Goal: Transaction & Acquisition: Purchase product/service

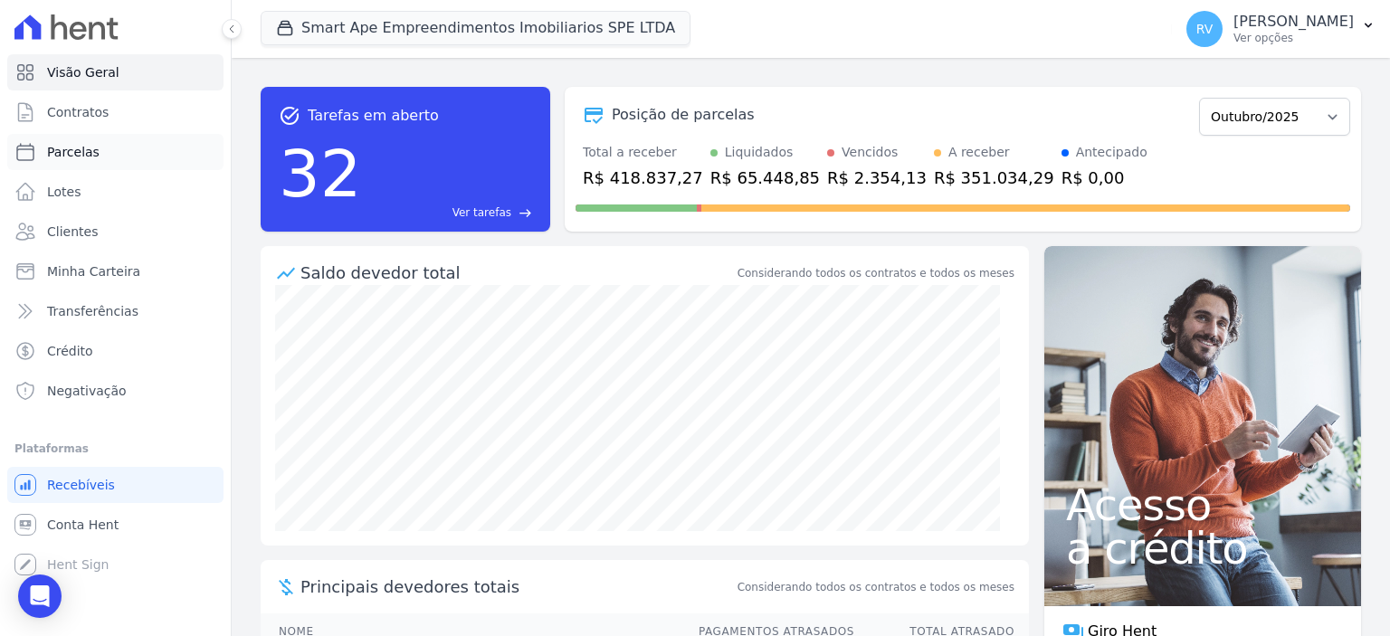
click at [105, 155] on link "Parcelas" at bounding box center [115, 152] width 216 height 36
select select
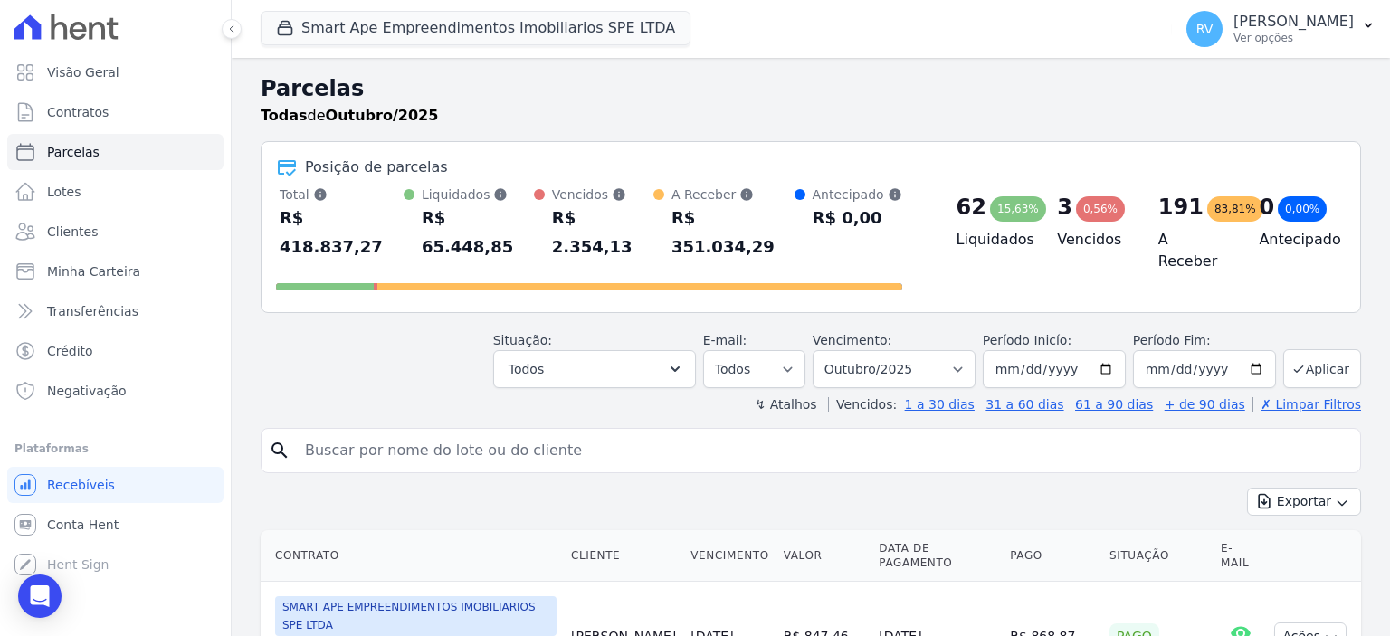
click at [641, 433] on input "search" at bounding box center [823, 451] width 1059 height 36
paste input "GILDENIR [PERSON_NAME]"
type input "GILDENIR [PERSON_NAME]"
select select
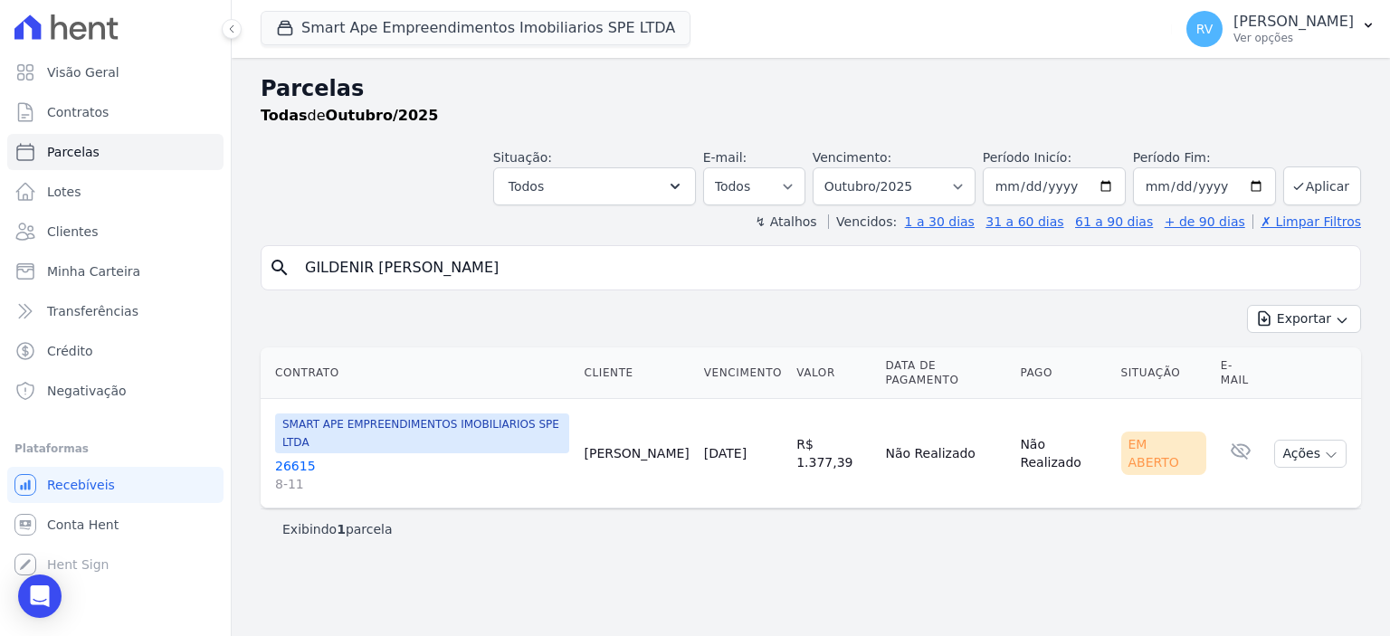
click at [291, 457] on link "26615 8-11" at bounding box center [422, 475] width 294 height 36
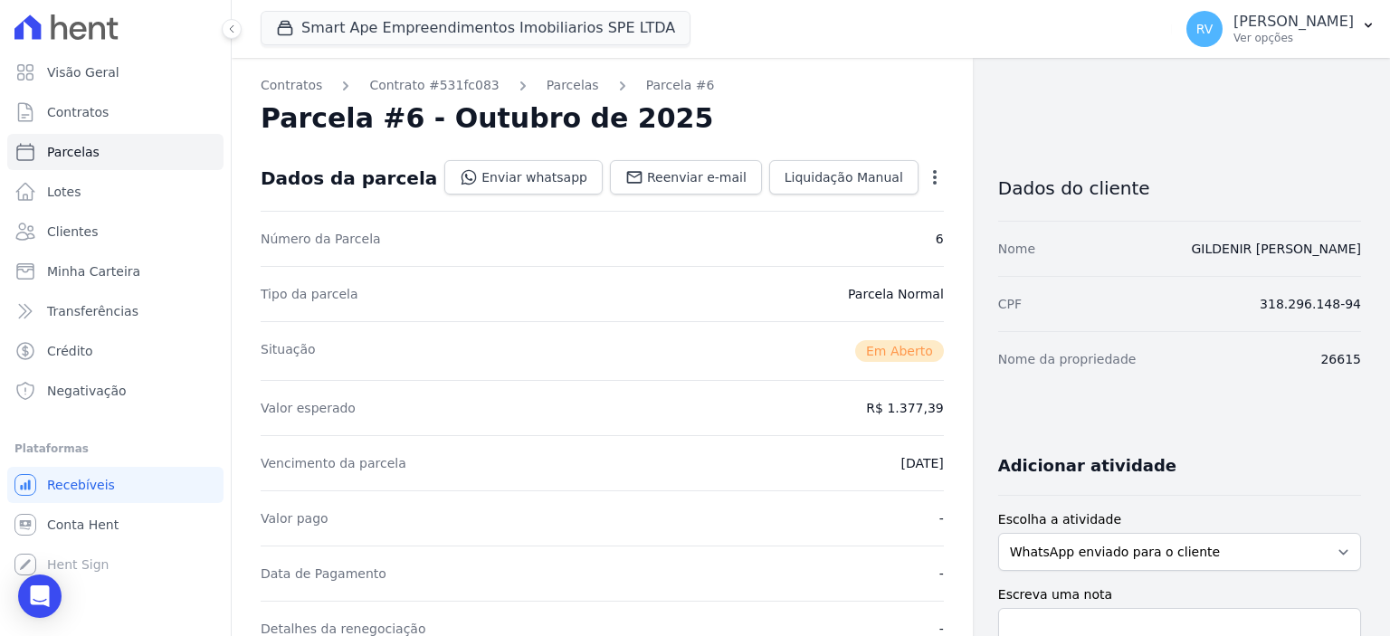
select select
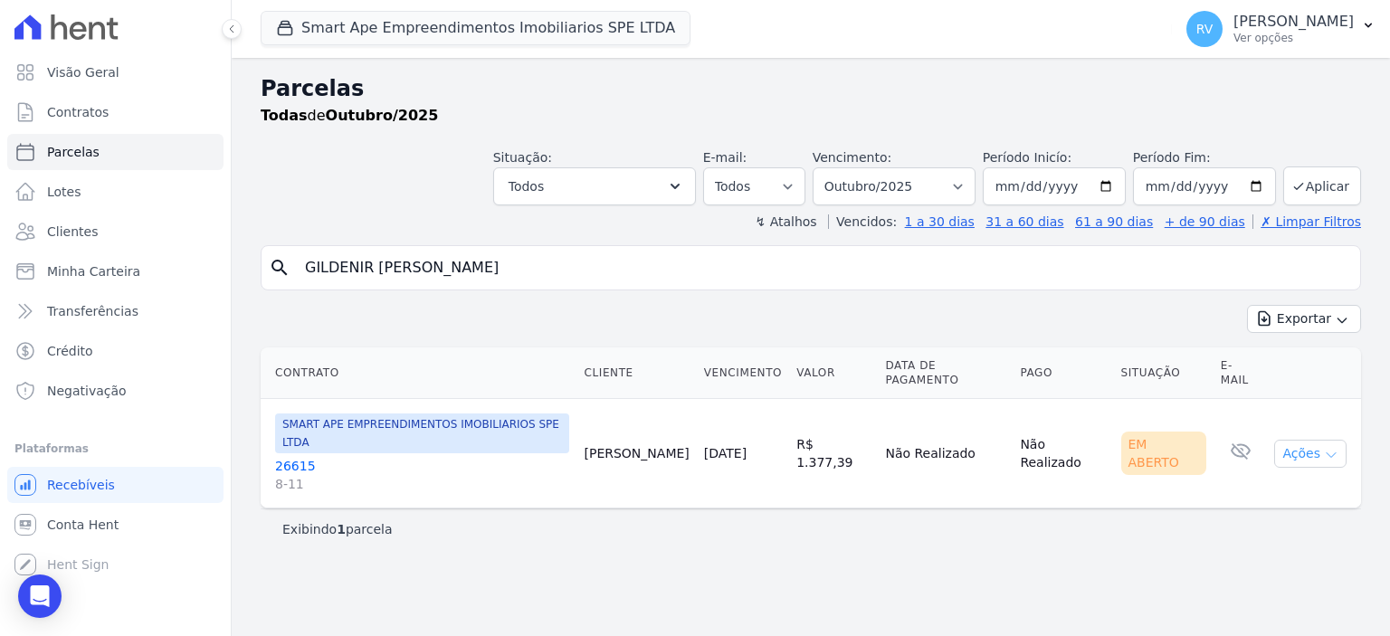
click at [1326, 448] on icon "button" at bounding box center [1331, 455] width 14 height 14
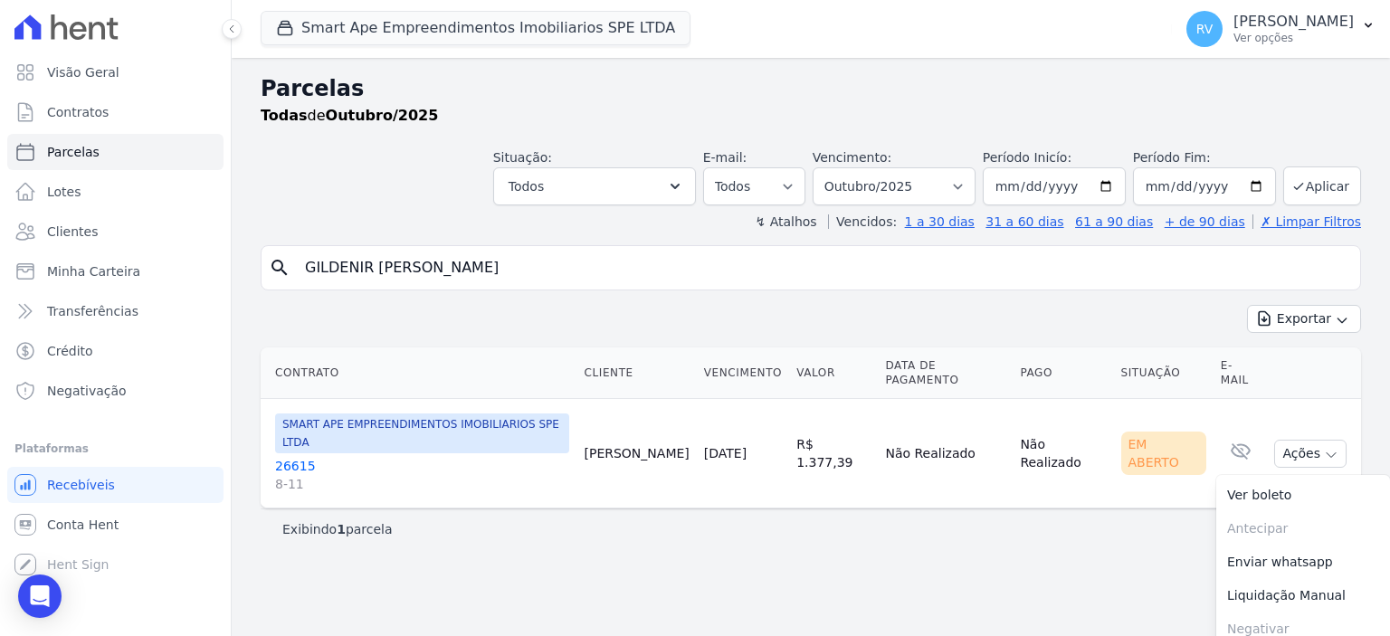
click at [291, 457] on link "26615 8-11" at bounding box center [422, 475] width 294 height 36
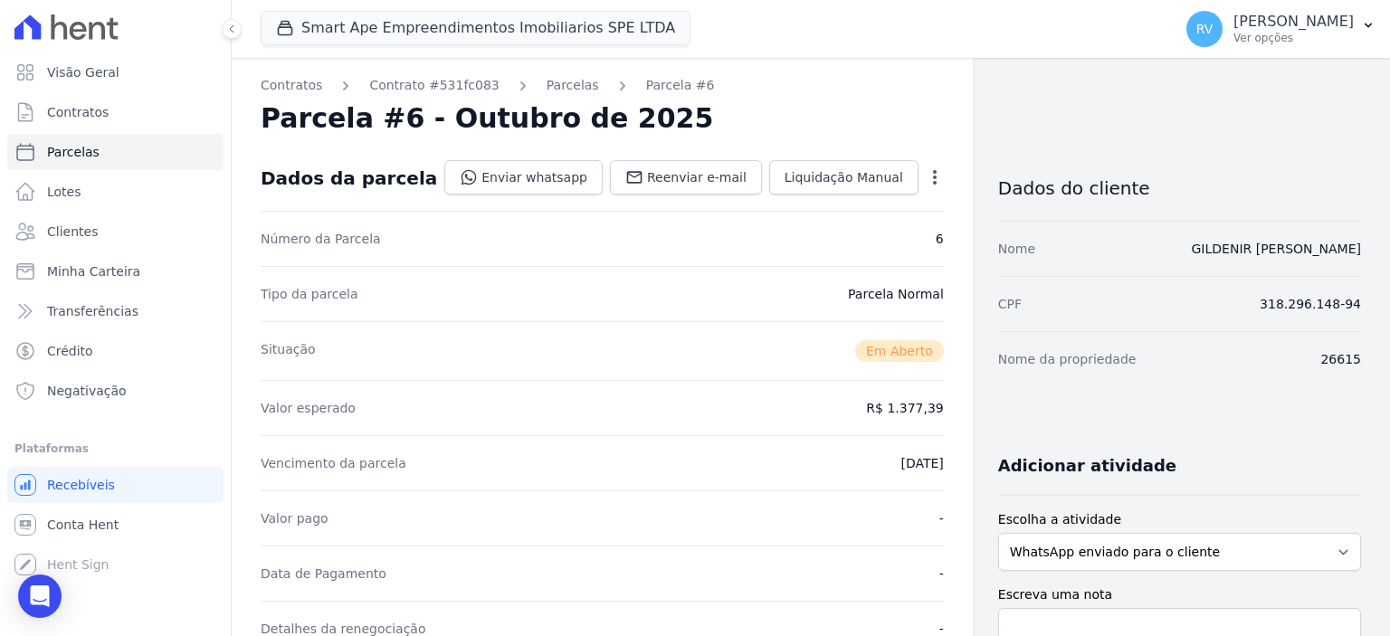
click at [927, 168] on icon "button" at bounding box center [935, 177] width 18 height 18
click at [836, 234] on link "Cancelar Cobrança" at bounding box center [856, 234] width 159 height 33
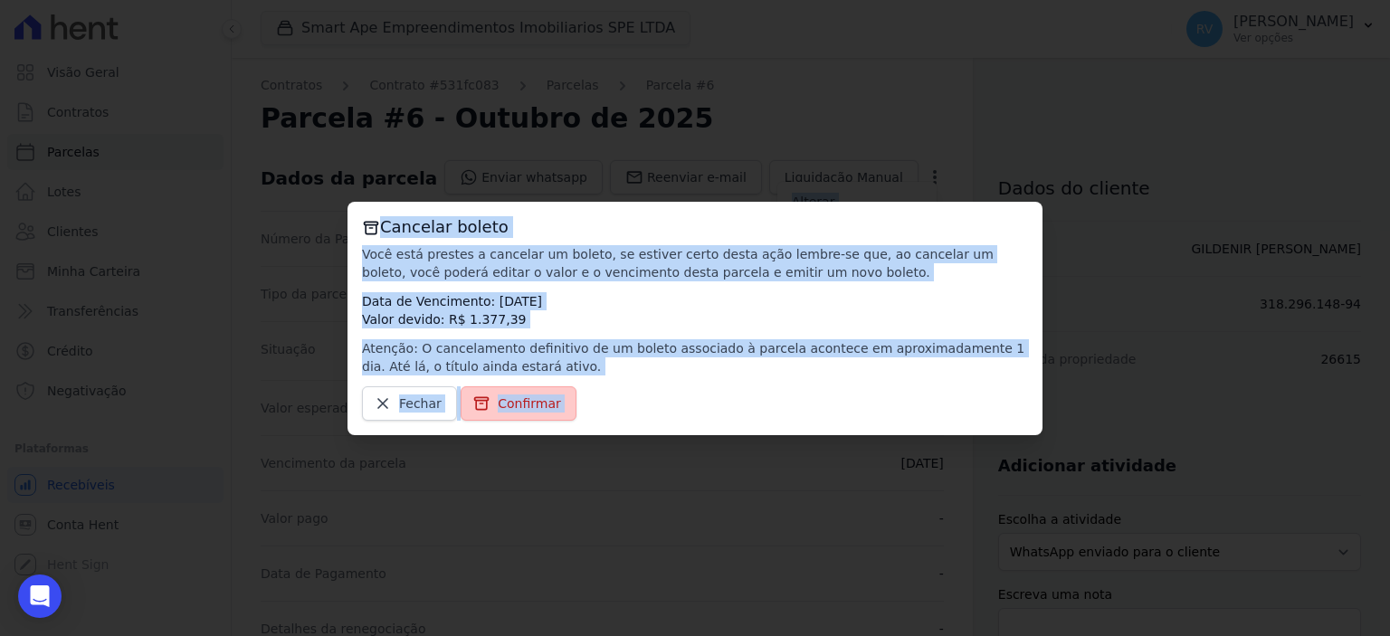
click at [498, 406] on span "Confirmar" at bounding box center [529, 404] width 63 height 18
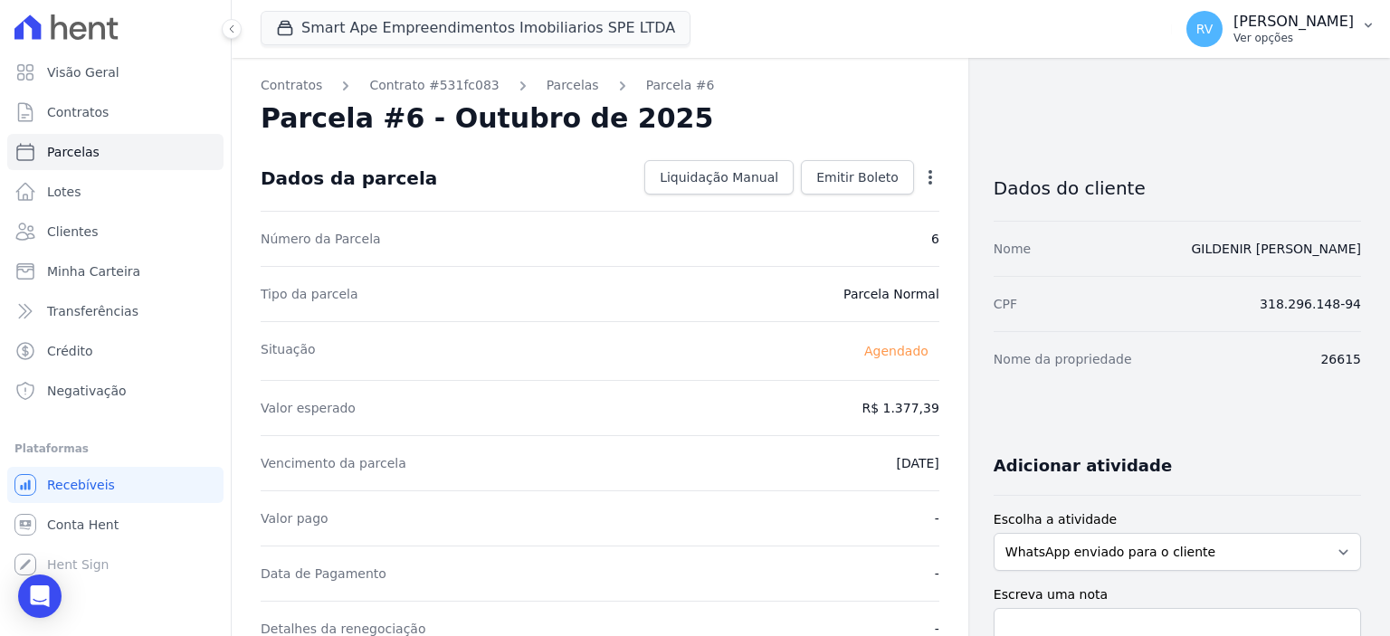
click at [1299, 25] on p "[PERSON_NAME]" at bounding box center [1294, 22] width 120 height 18
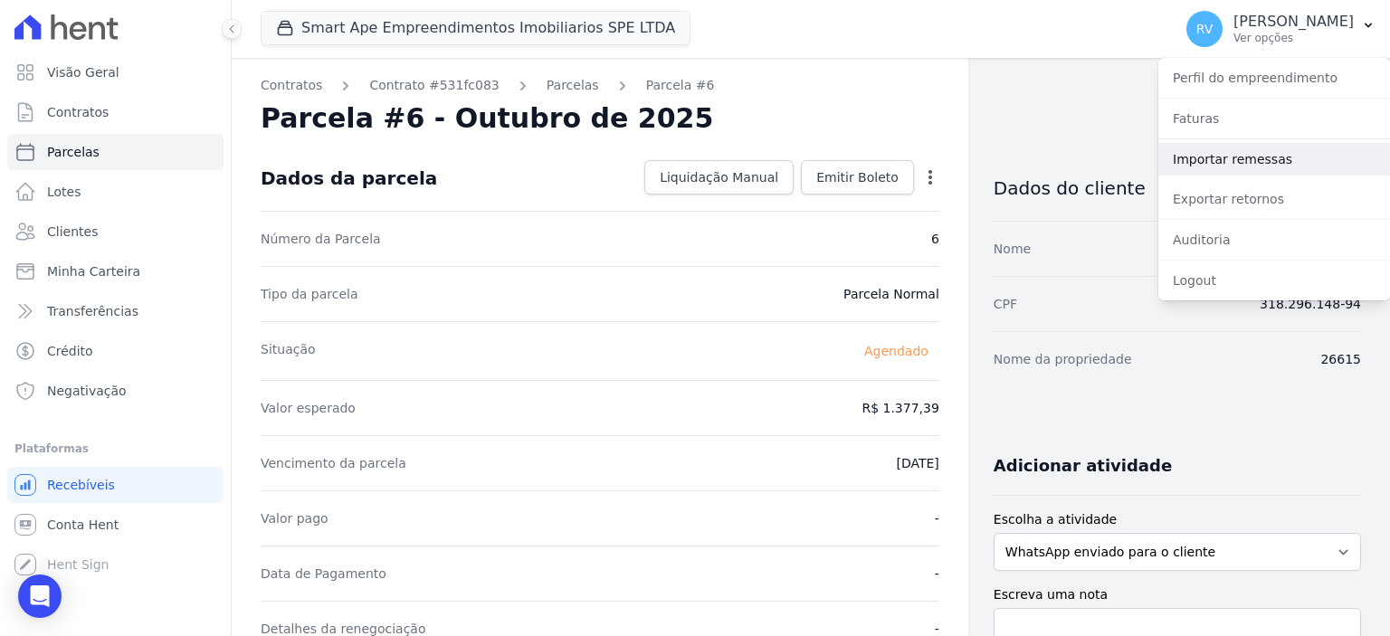
click at [1271, 150] on link "Importar remessas" at bounding box center [1274, 159] width 232 height 33
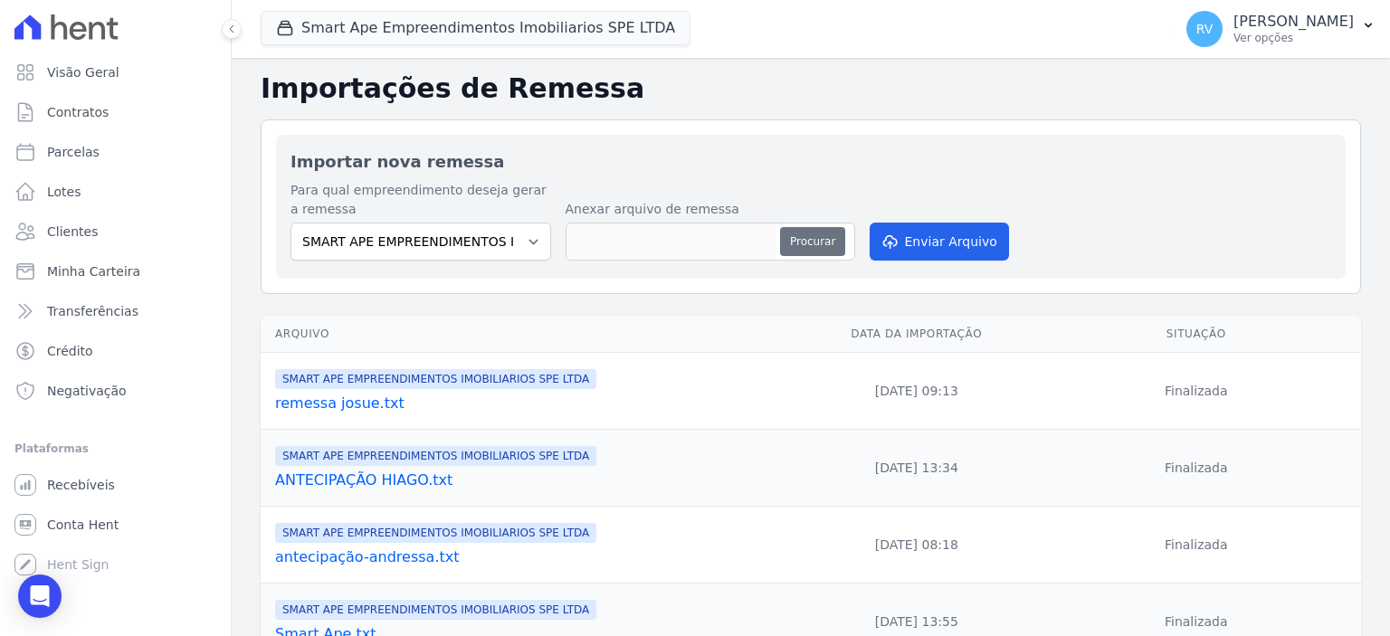
click at [805, 249] on button "Procurar" at bounding box center [812, 241] width 65 height 29
type input "mensal gildenir.txt"
click at [933, 246] on button "Enviar Arquivo" at bounding box center [939, 242] width 139 height 38
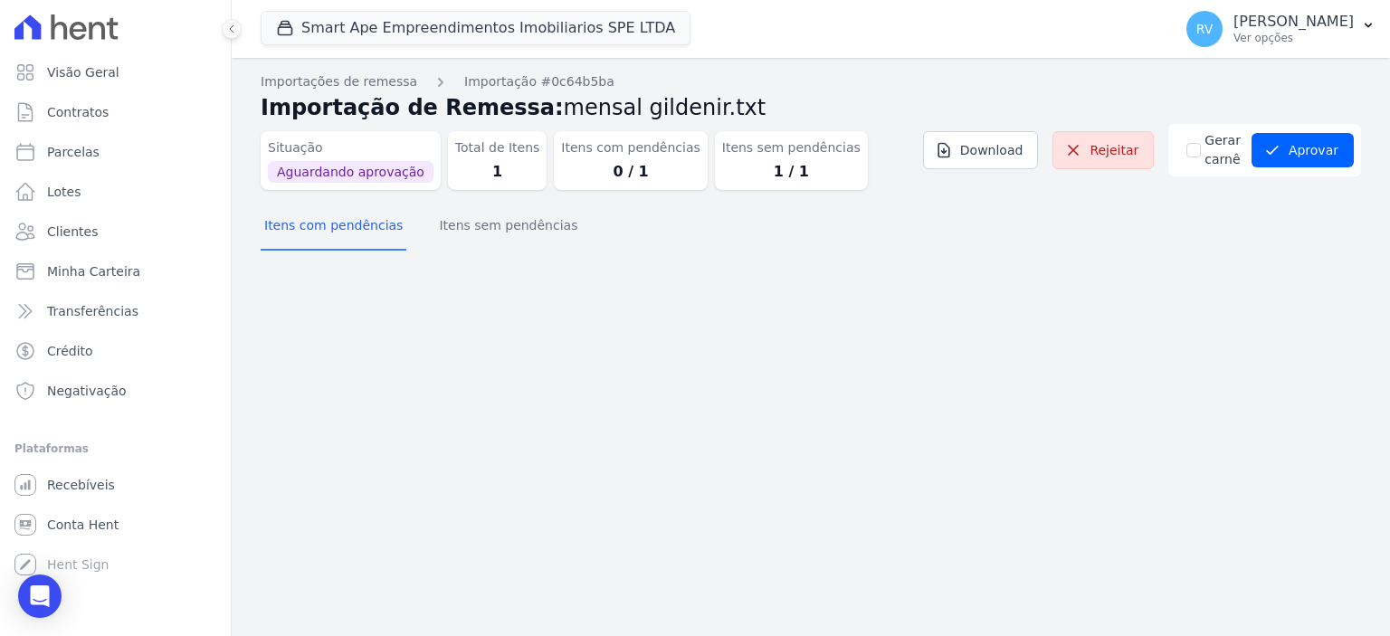
drag, startPoint x: 462, startPoint y: 253, endPoint x: 471, endPoint y: 242, distance: 14.3
click at [462, 252] on div "Importações de remessa Importação #0c64b5ba Importação de Remessa: mensal gilde…" at bounding box center [811, 165] width 1100 height 187
click at [482, 238] on button "Itens sem pendências" at bounding box center [508, 227] width 146 height 47
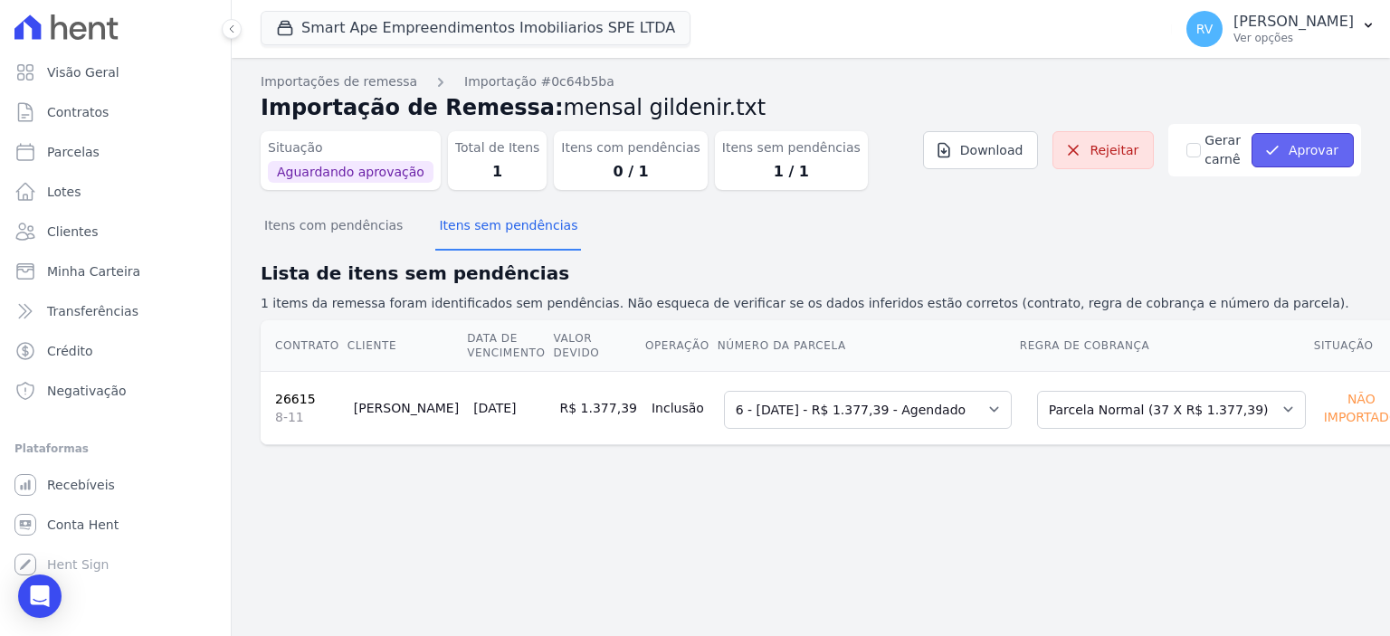
click at [1325, 157] on button "Aprovar" at bounding box center [1303, 150] width 102 height 34
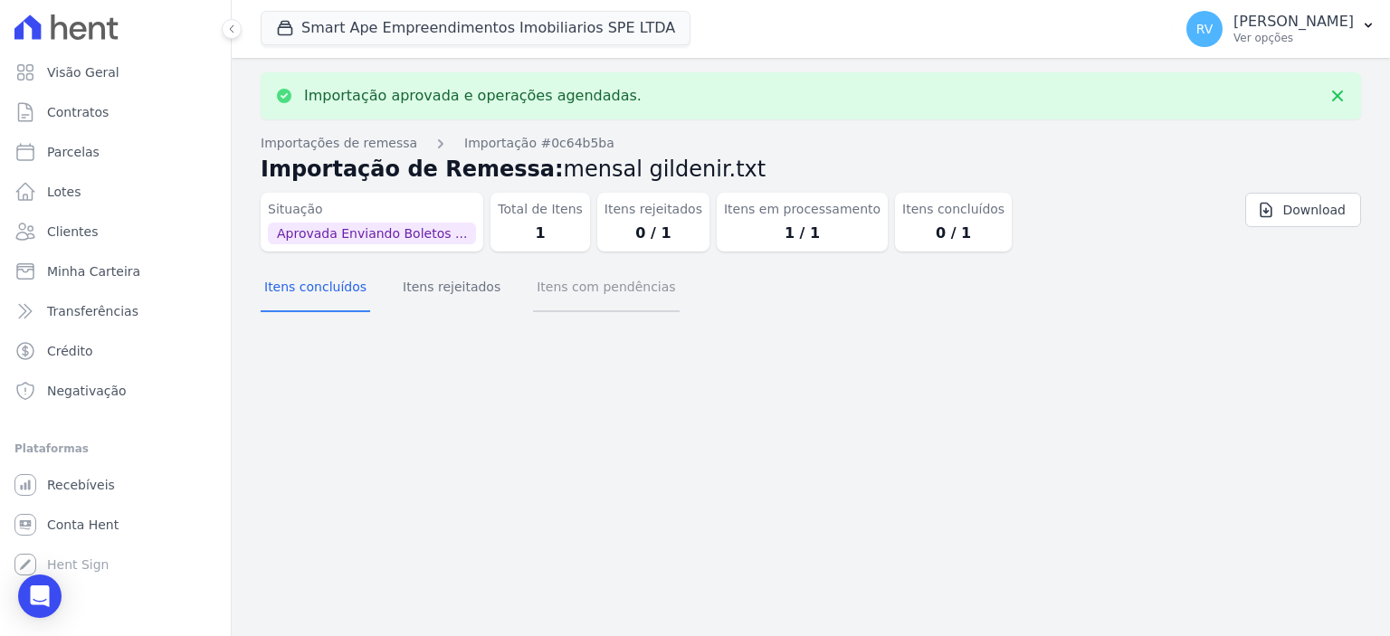
click at [561, 301] on button "Itens com pendências" at bounding box center [606, 288] width 146 height 47
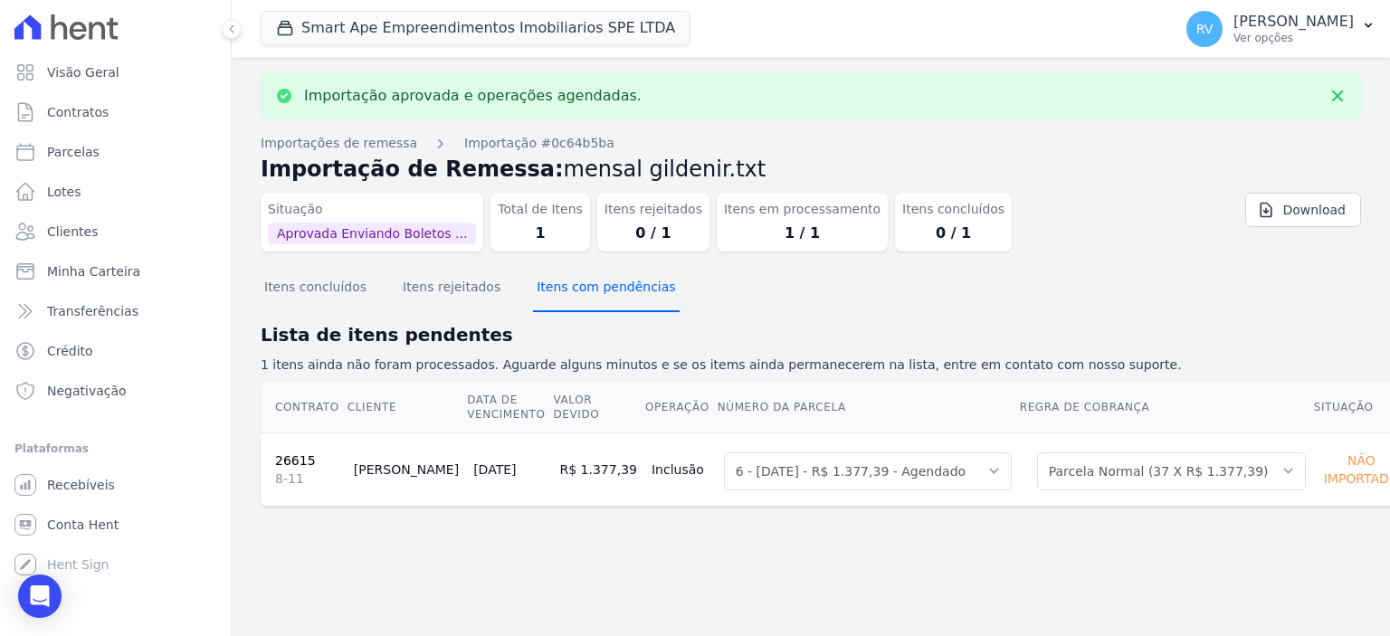
click at [595, 306] on button "Itens com pendências" at bounding box center [606, 288] width 146 height 47
click at [601, 303] on button "Itens com pendências" at bounding box center [606, 288] width 146 height 47
click at [588, 285] on button "Itens com pendências" at bounding box center [606, 288] width 146 height 47
click at [586, 289] on button "Itens com pendências" at bounding box center [606, 288] width 146 height 47
click at [583, 290] on button "Itens com pendências" at bounding box center [606, 288] width 146 height 47
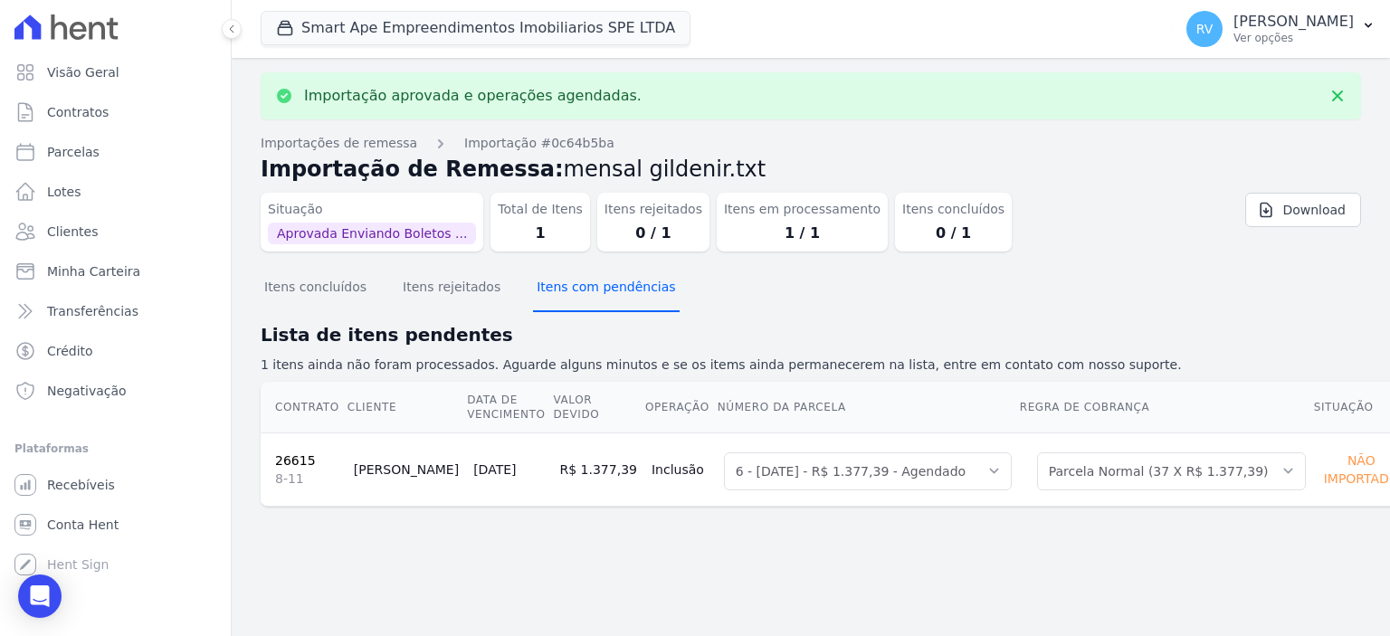
click at [583, 290] on button "Itens com pendências" at bounding box center [606, 288] width 146 height 47
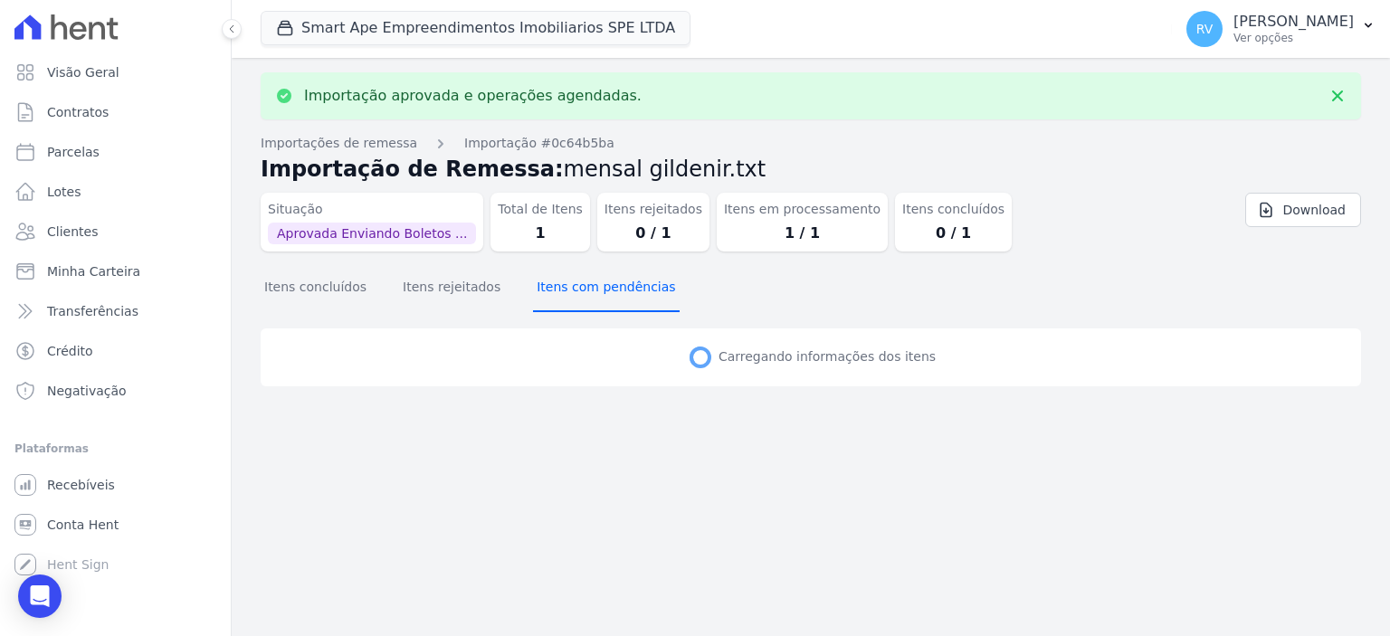
click at [583, 290] on button "Itens com pendências" at bounding box center [606, 288] width 146 height 47
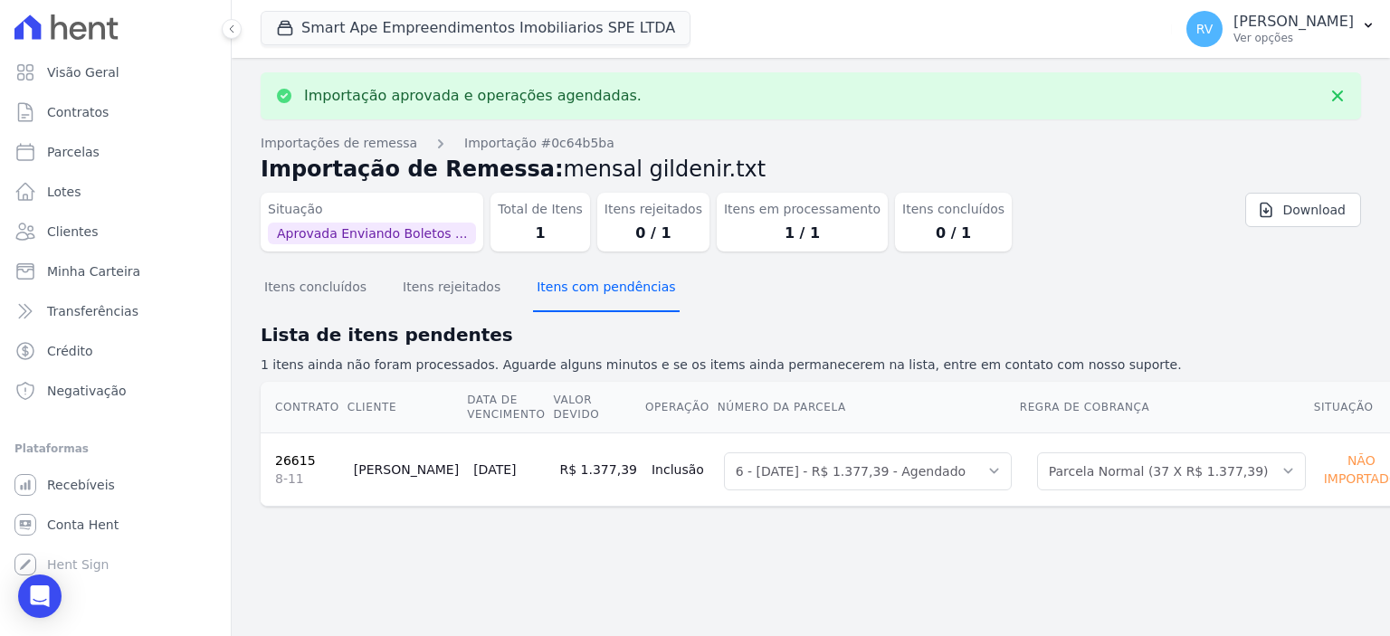
click at [583, 290] on button "Itens com pendências" at bounding box center [606, 288] width 146 height 47
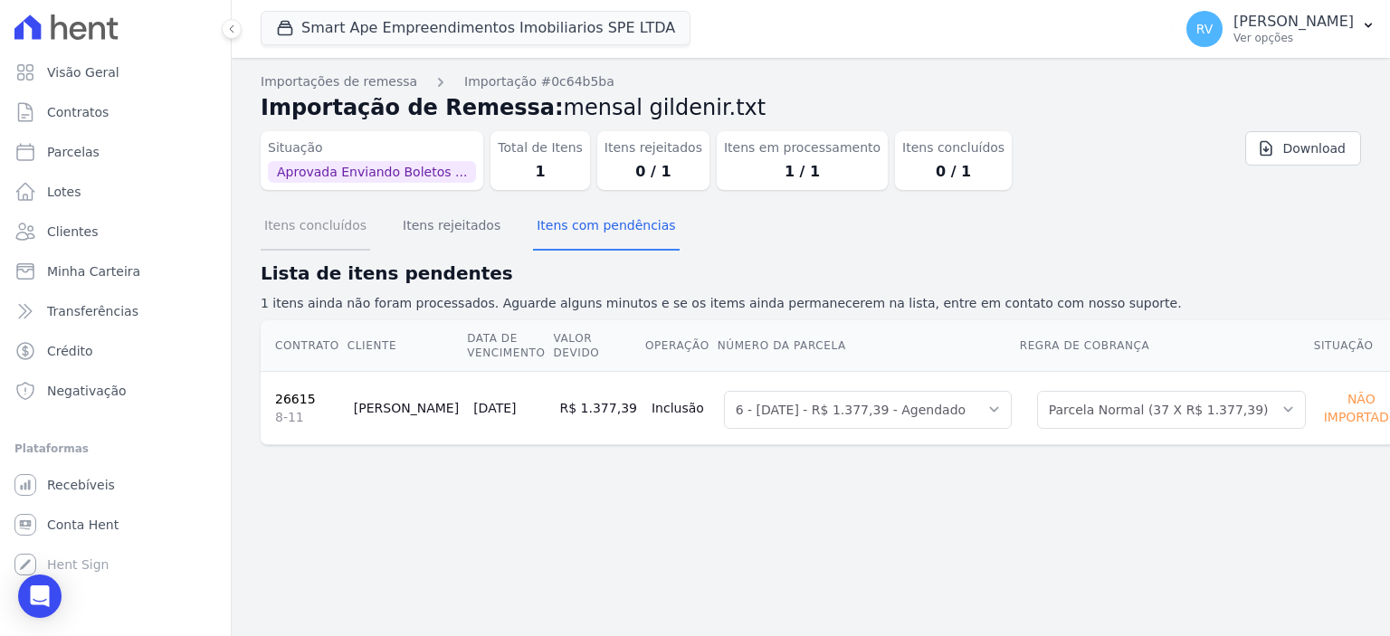
click at [321, 210] on button "Itens concluídos" at bounding box center [316, 227] width 110 height 47
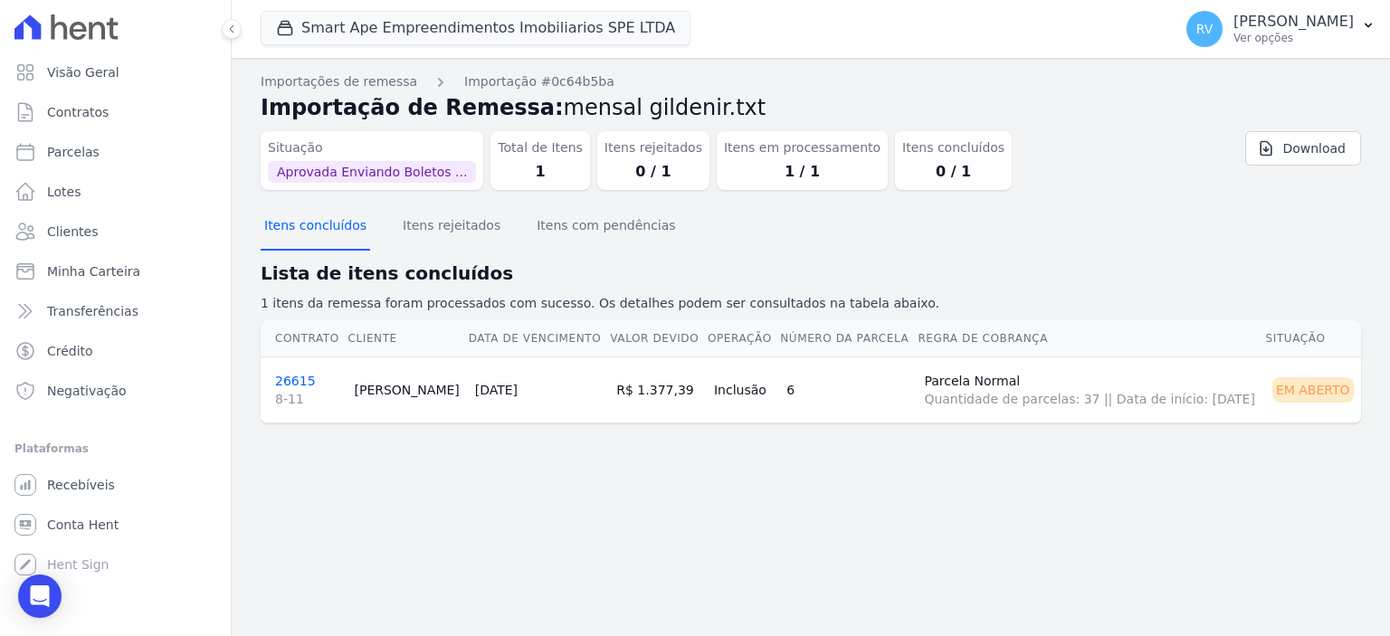
click at [316, 229] on button "Itens concluídos" at bounding box center [316, 227] width 110 height 47
click at [285, 390] on span "8-11" at bounding box center [307, 399] width 64 height 18
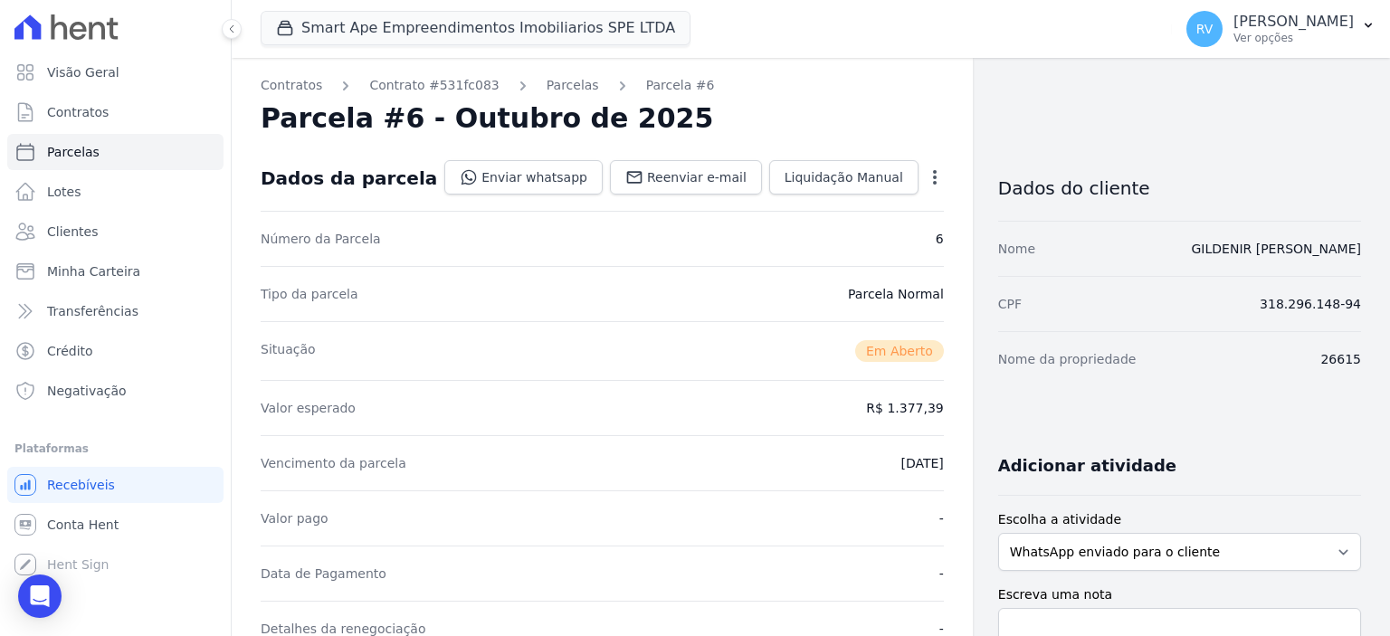
scroll to position [452, 0]
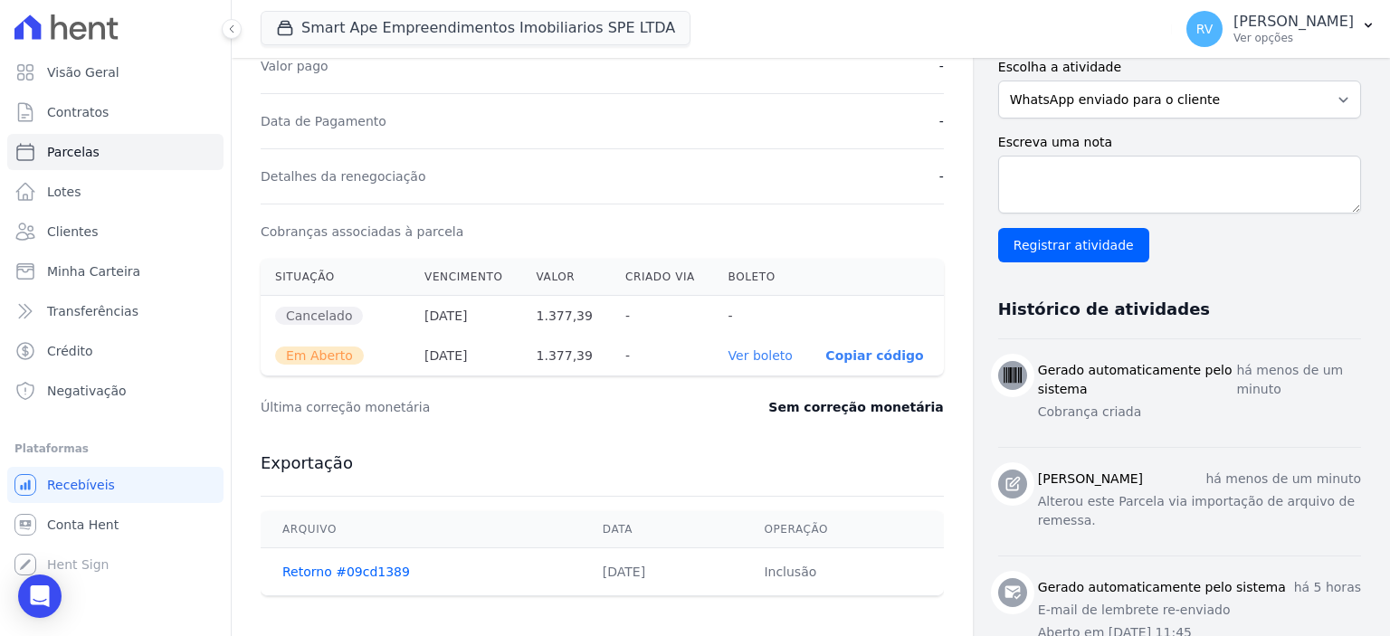
click at [757, 351] on link "Ver boleto" at bounding box center [761, 355] width 64 height 14
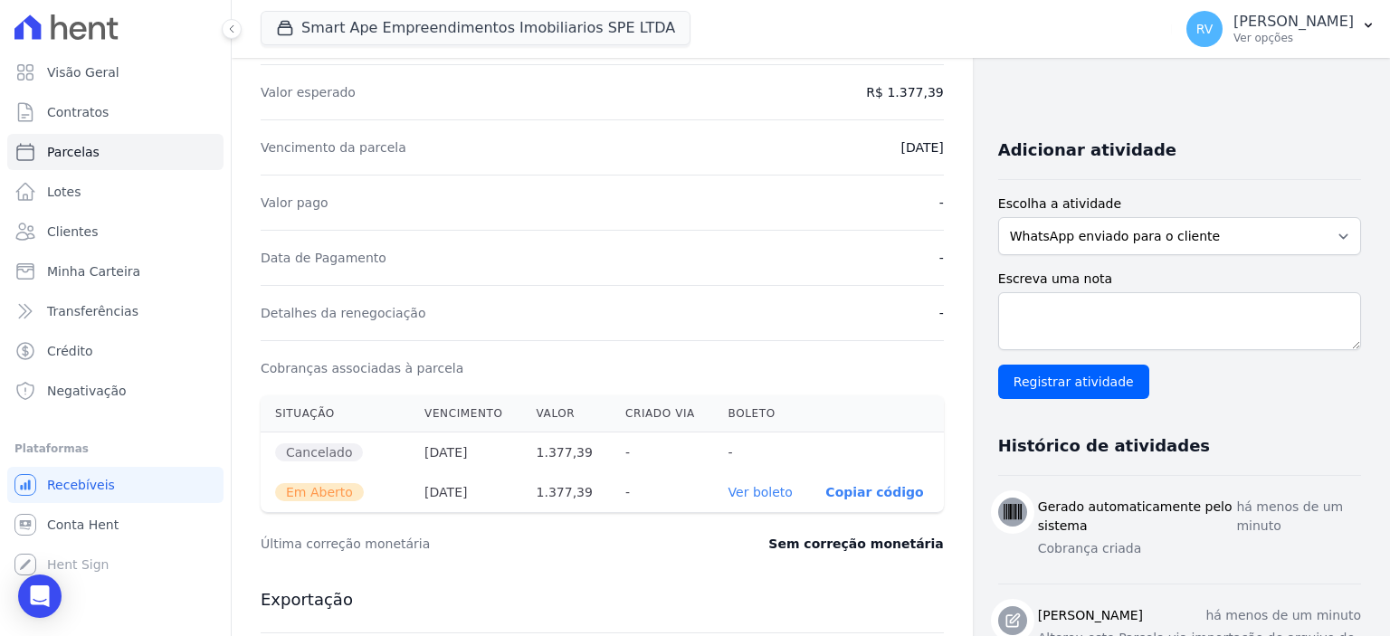
scroll to position [181, 0]
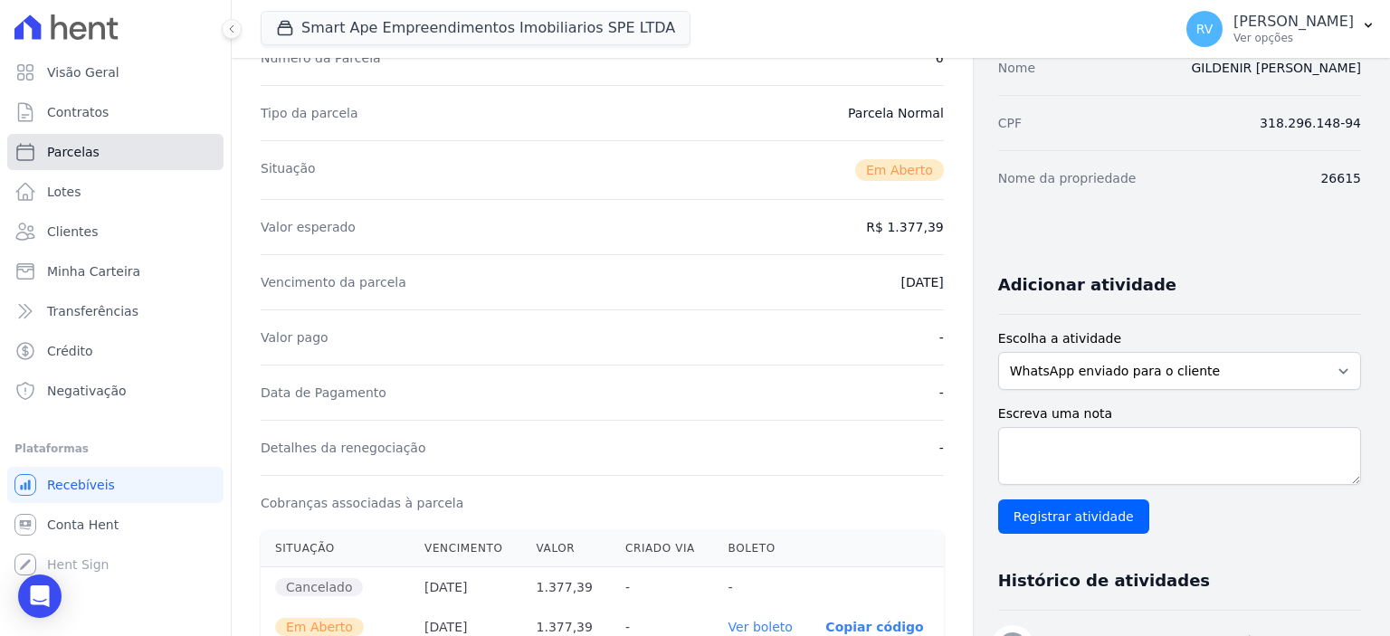
click at [114, 150] on link "Parcelas" at bounding box center [115, 152] width 216 height 36
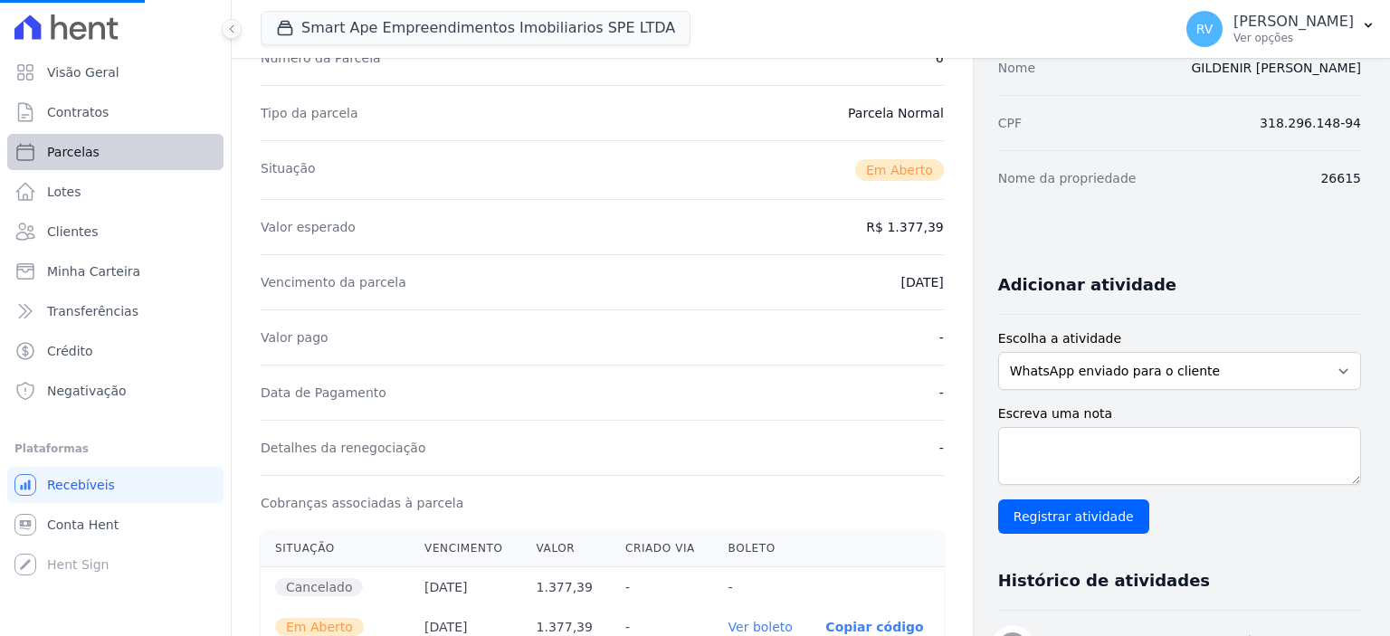
select select
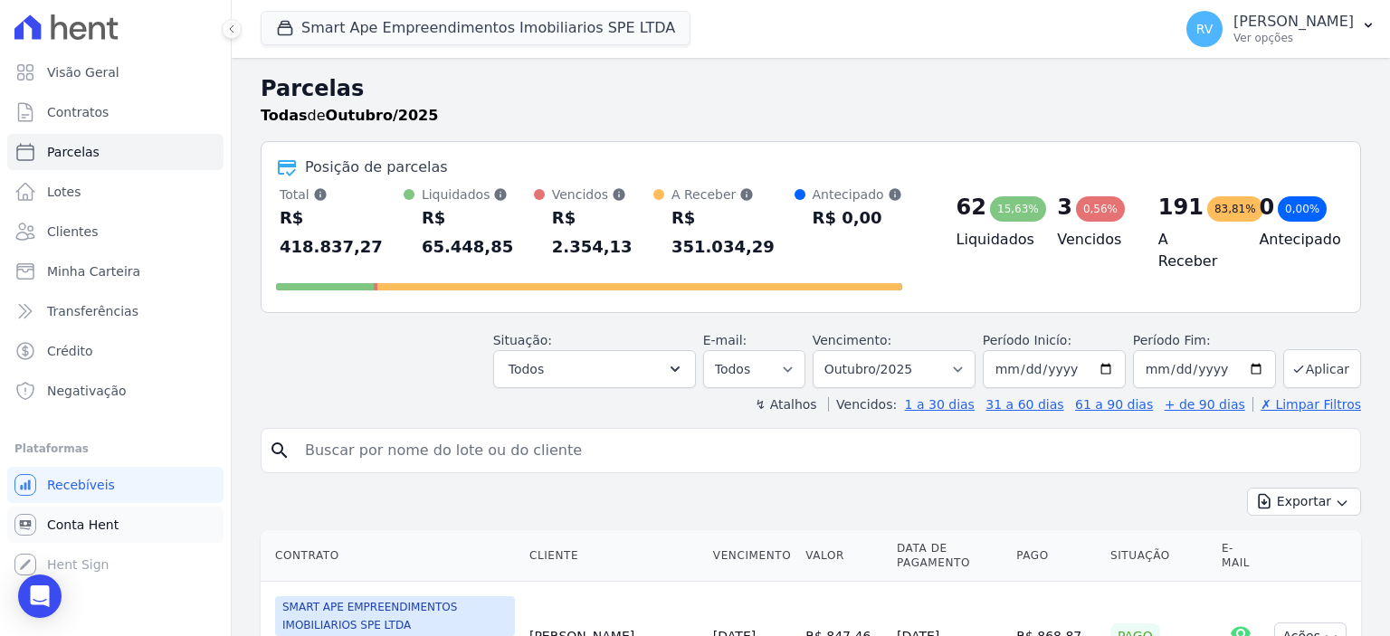
click at [118, 530] on link "Conta Hent" at bounding box center [115, 525] width 216 height 36
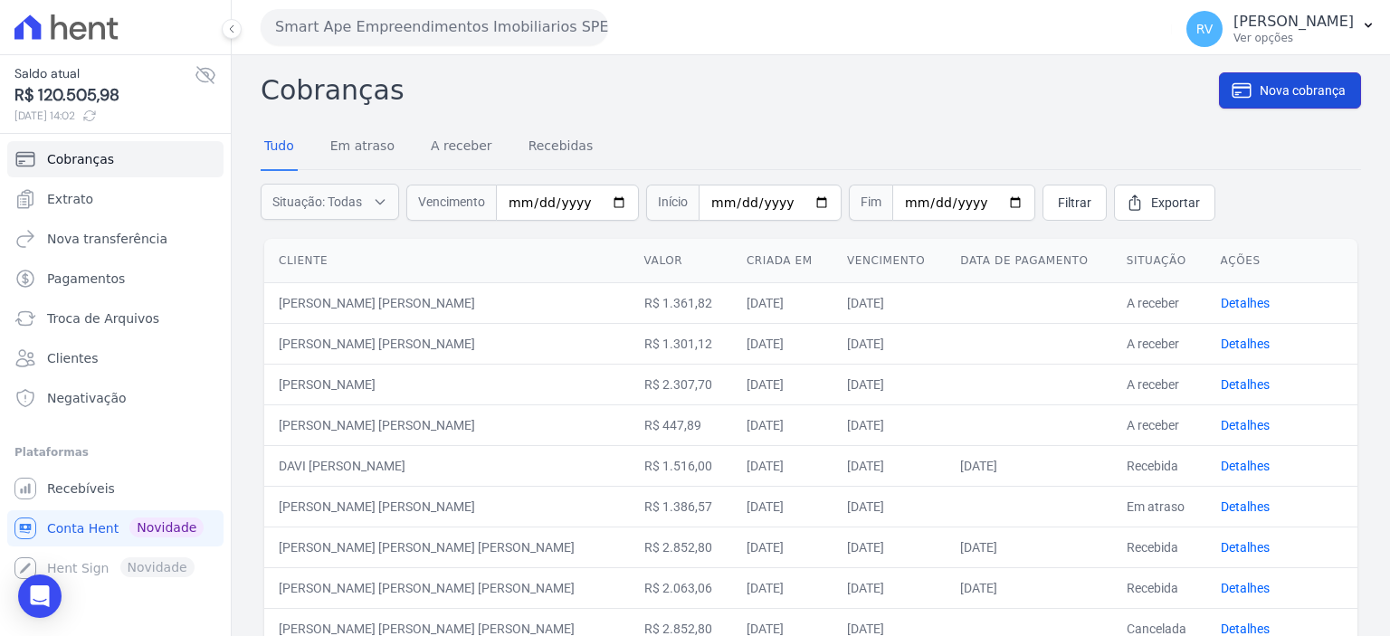
click at [1292, 89] on span "Nova cobrança" at bounding box center [1303, 90] width 86 height 18
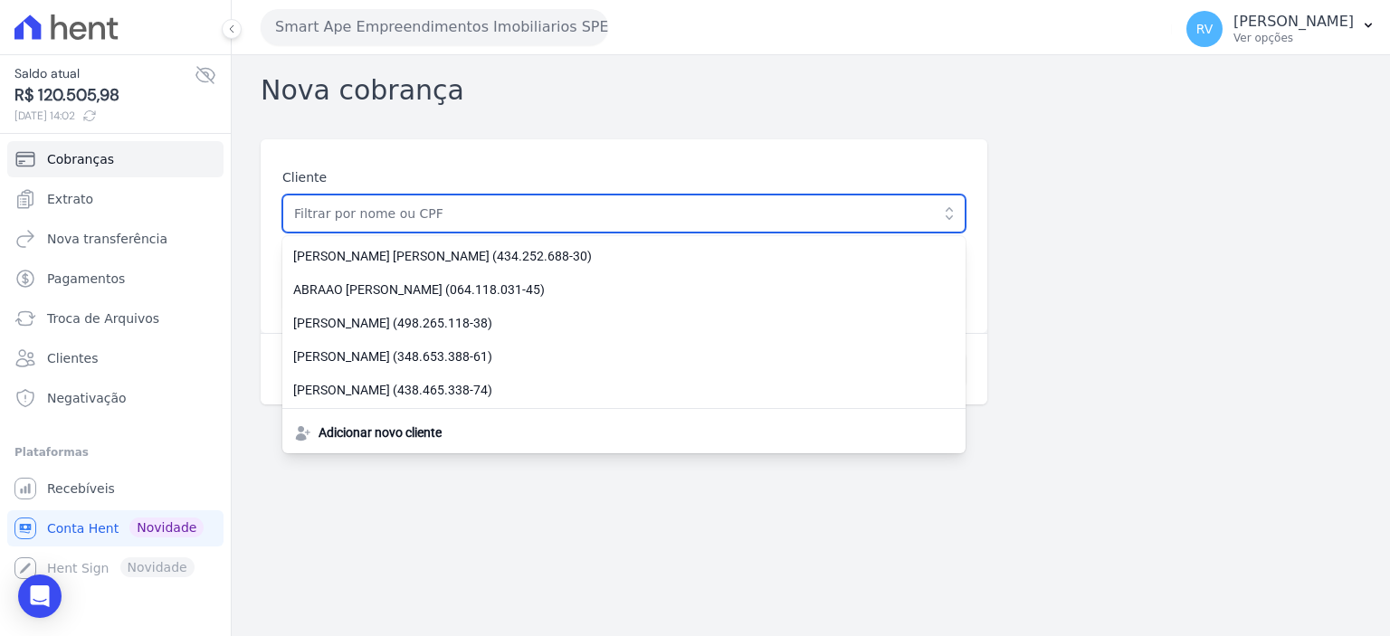
click at [415, 213] on input "text" at bounding box center [623, 214] width 683 height 38
paste input "GILDENIR NOVAIS SOUSA"
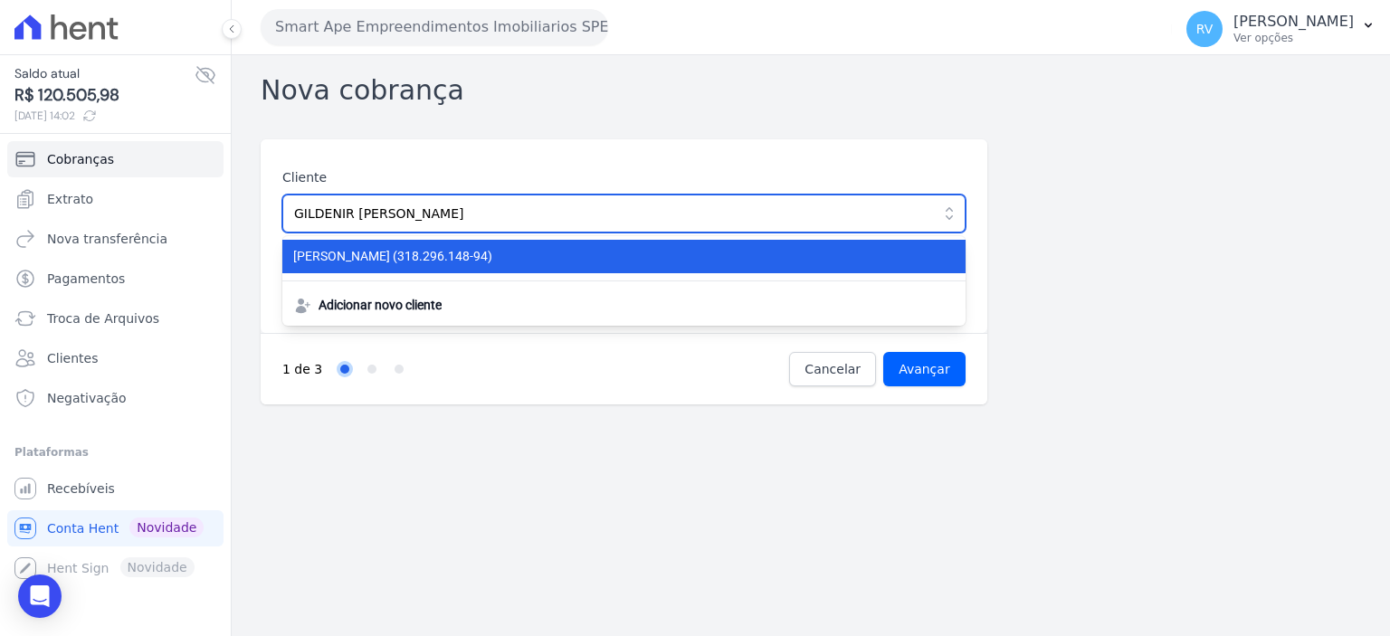
type input "GILDENIR NOVAIS SOUSA"
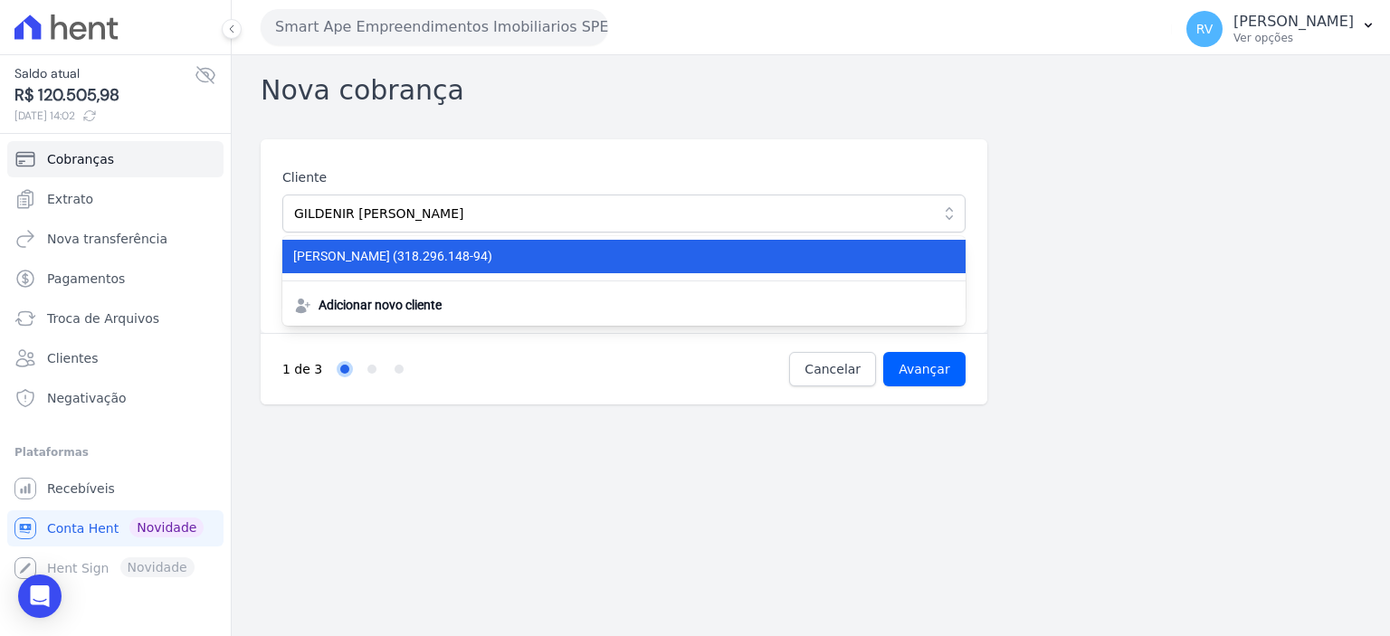
click at [437, 252] on span "GILDENIR NOVAIS SOUSA (318.296.148-94)" at bounding box center [613, 256] width 640 height 19
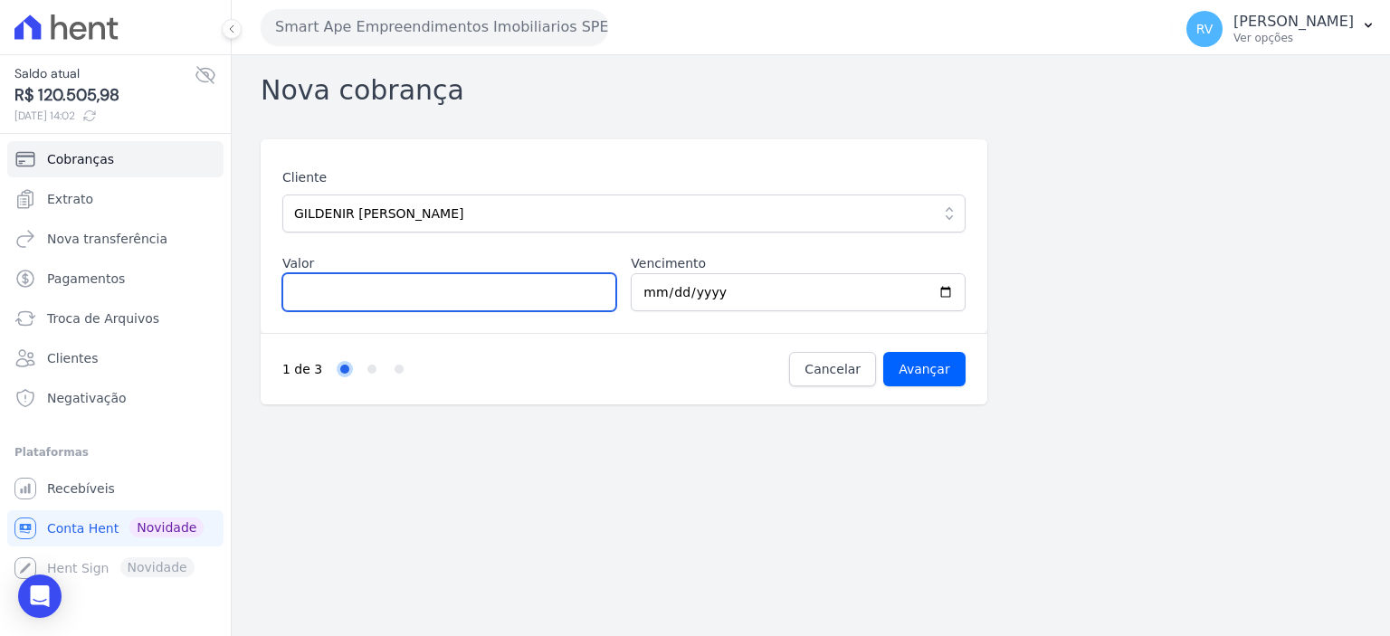
click at [450, 291] on input "Valor" at bounding box center [449, 292] width 334 height 38
click at [400, 279] on input "Valor" at bounding box center [449, 292] width 334 height 38
paste input "850.31"
type input "850.31"
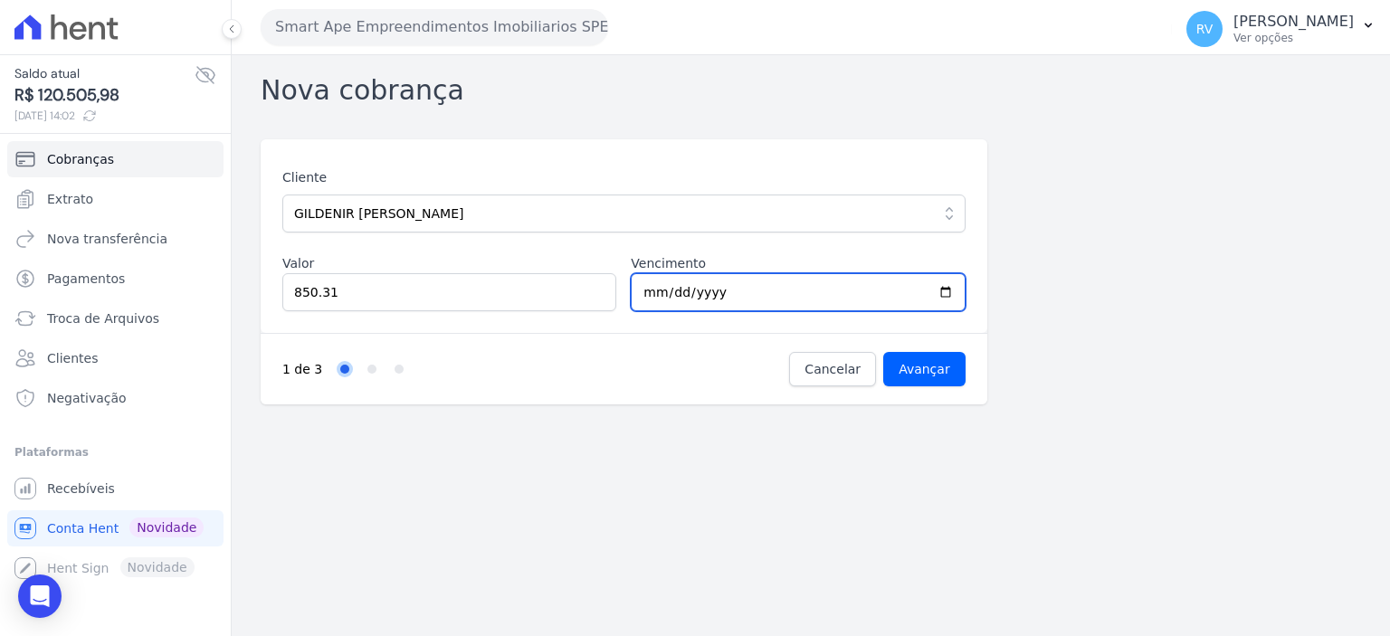
click at [947, 292] on input "[DATE]" at bounding box center [798, 292] width 334 height 38
type input "2025-10-25"
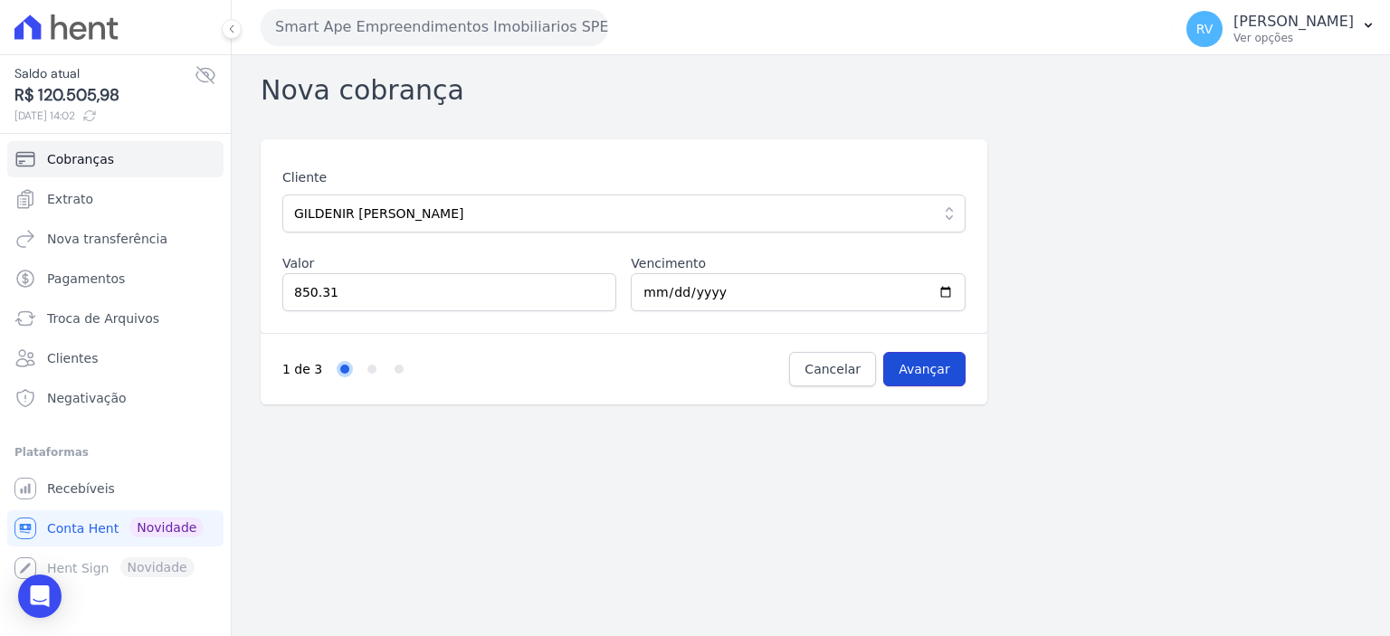
click at [944, 365] on input "Avançar" at bounding box center [924, 369] width 82 height 34
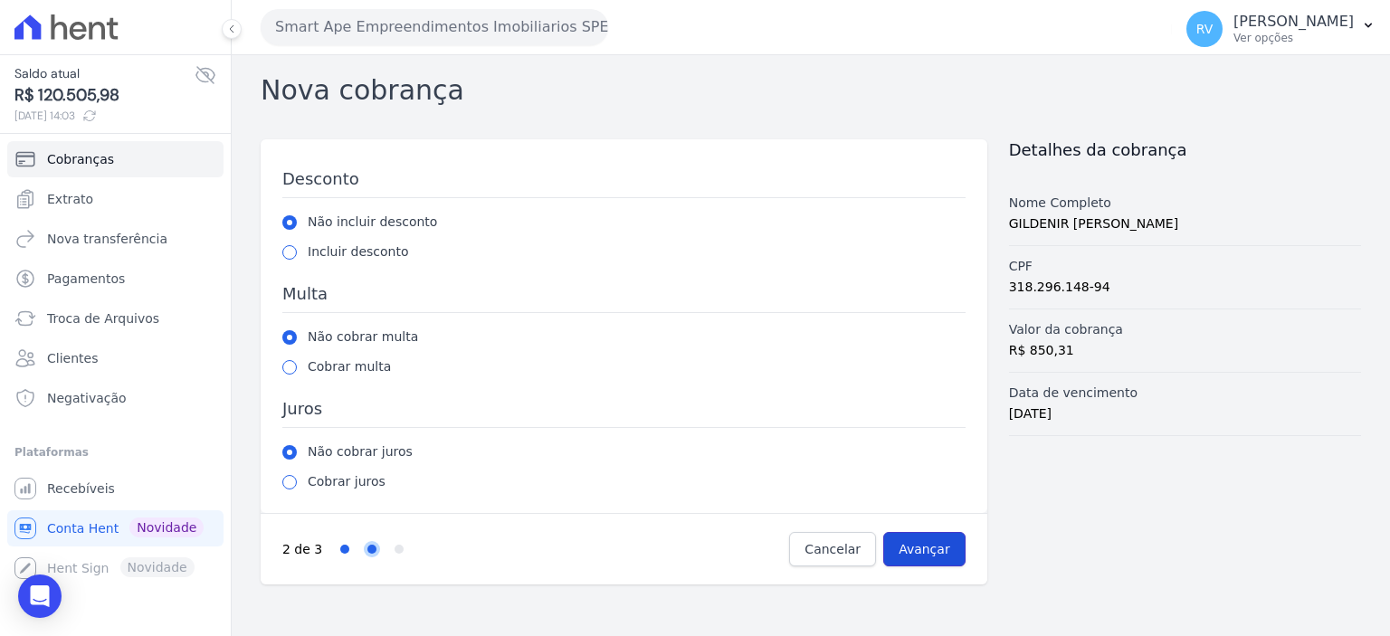
click at [932, 538] on input "Avançar" at bounding box center [924, 549] width 82 height 34
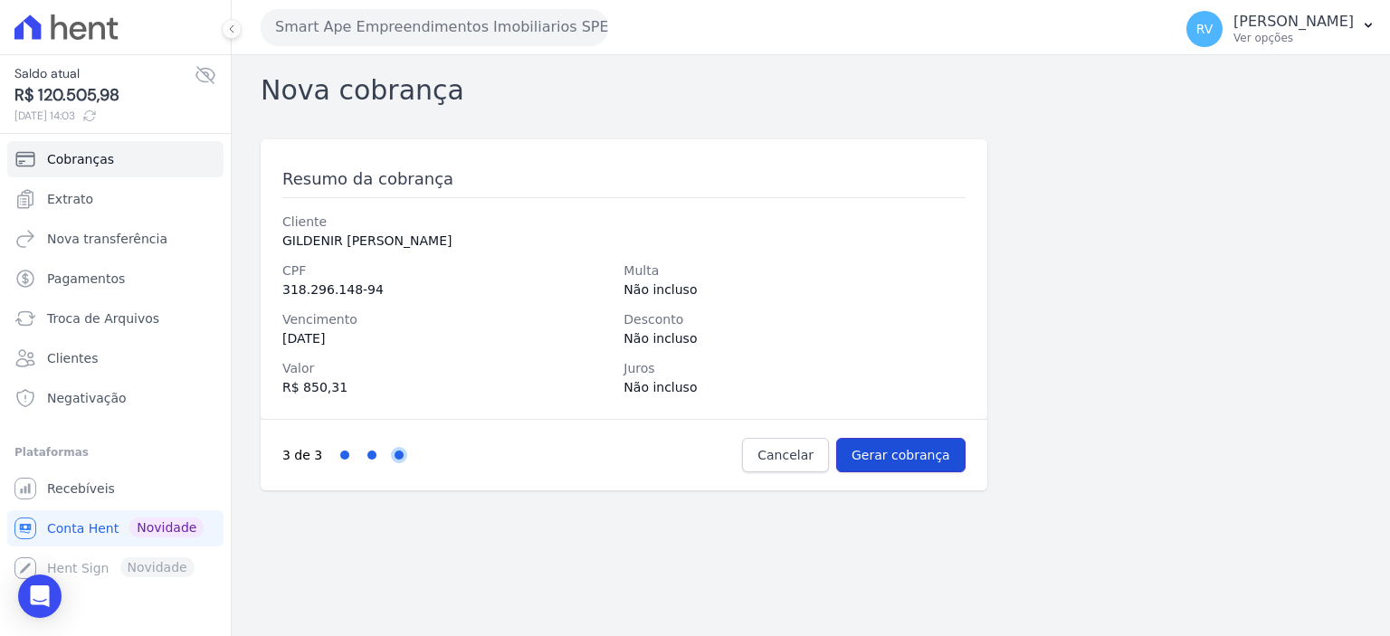
click at [927, 455] on input "Gerar cobrança" at bounding box center [900, 455] width 129 height 34
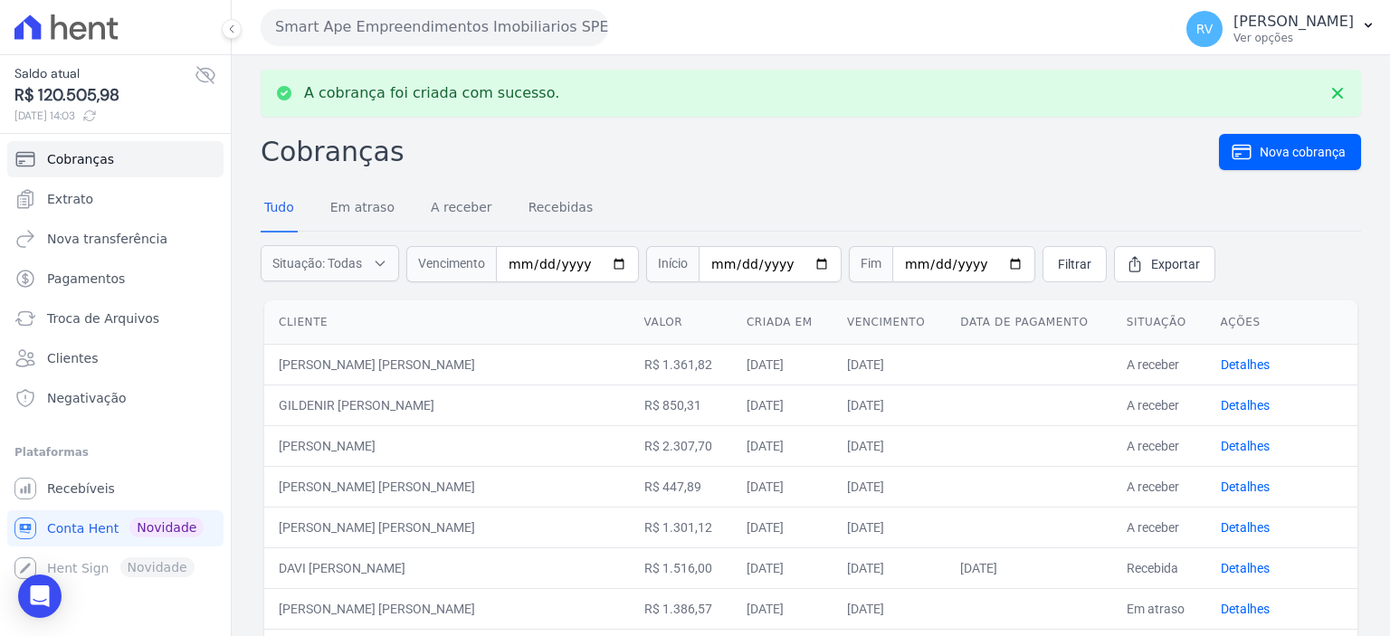
scroll to position [90, 0]
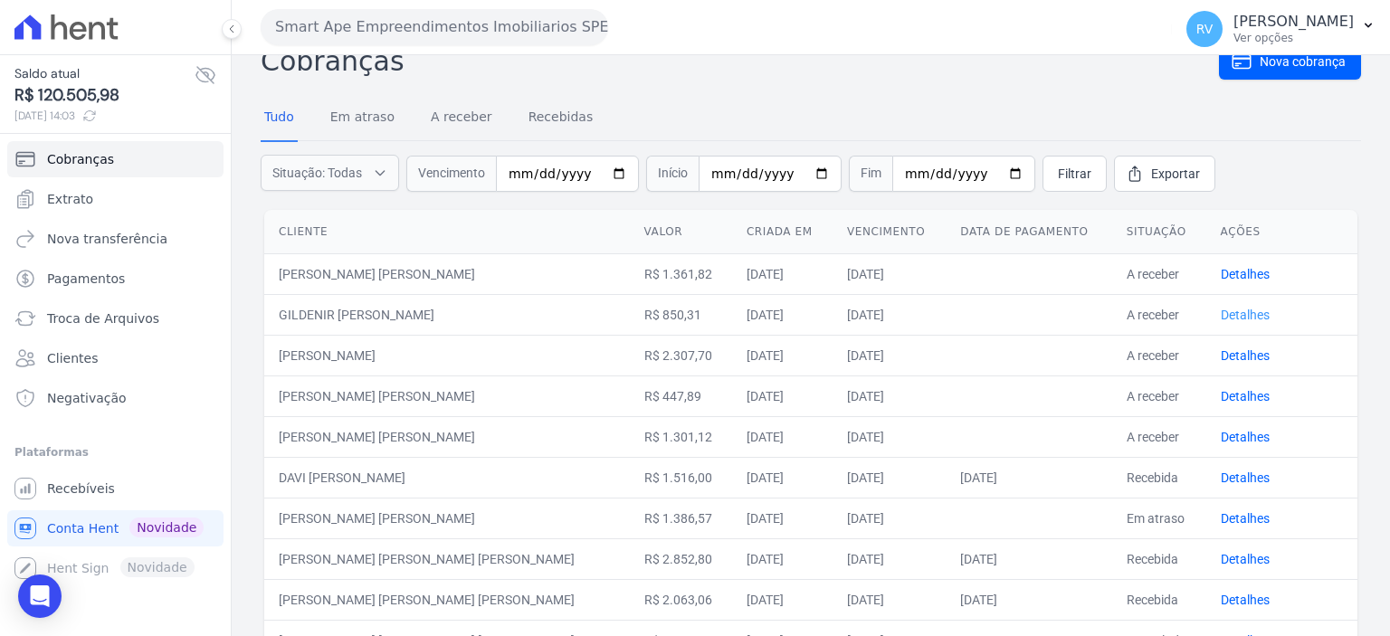
click at [1234, 312] on link "Detalhes" at bounding box center [1245, 315] width 49 height 14
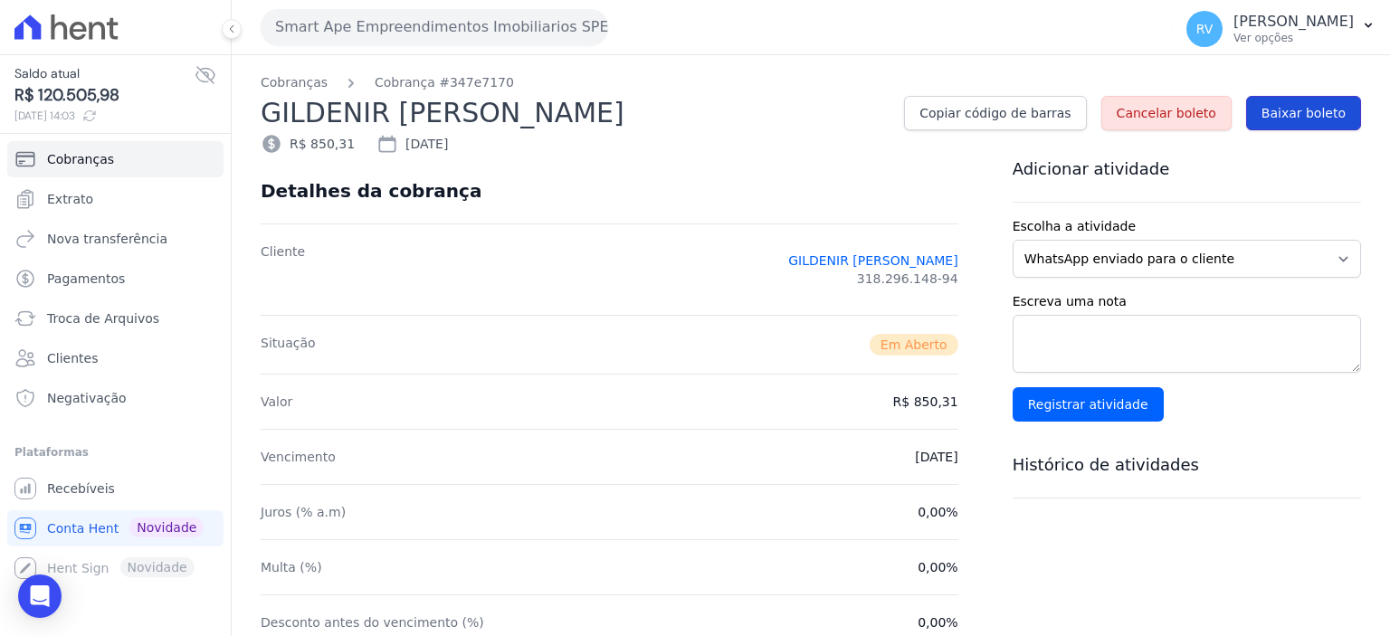
click at [1285, 113] on span "Baixar boleto" at bounding box center [1304, 113] width 84 height 18
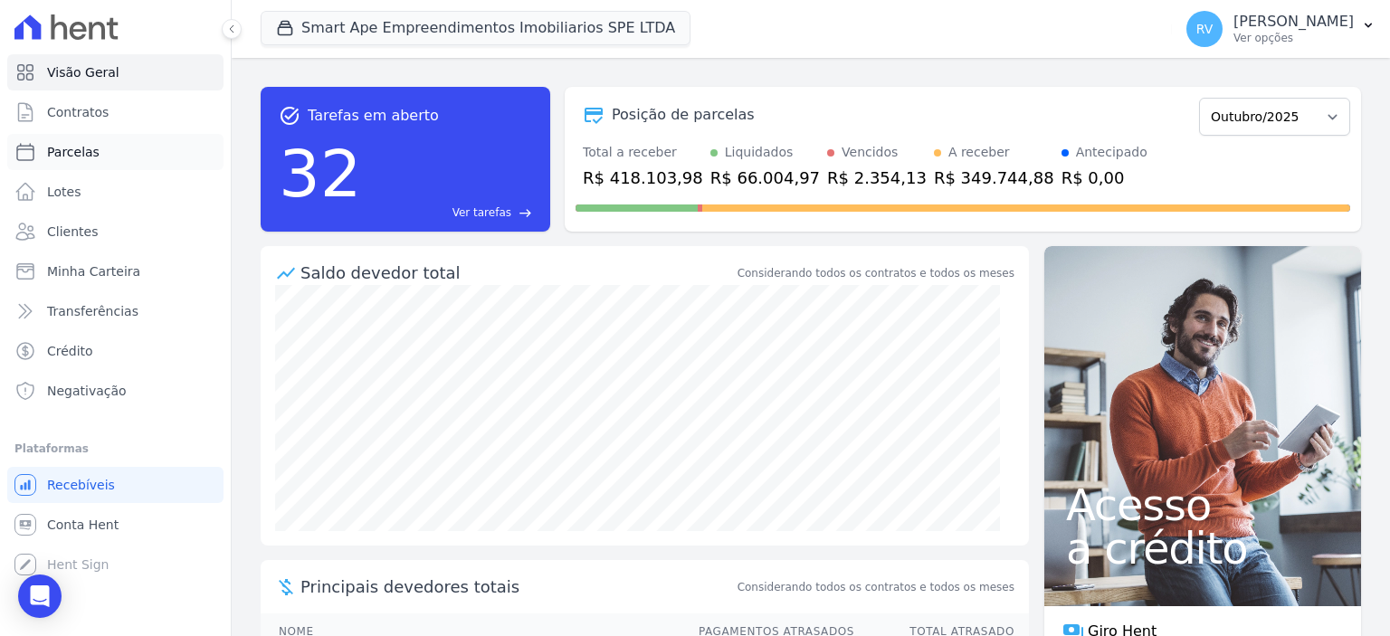
click at [118, 154] on link "Parcelas" at bounding box center [115, 152] width 216 height 36
select select
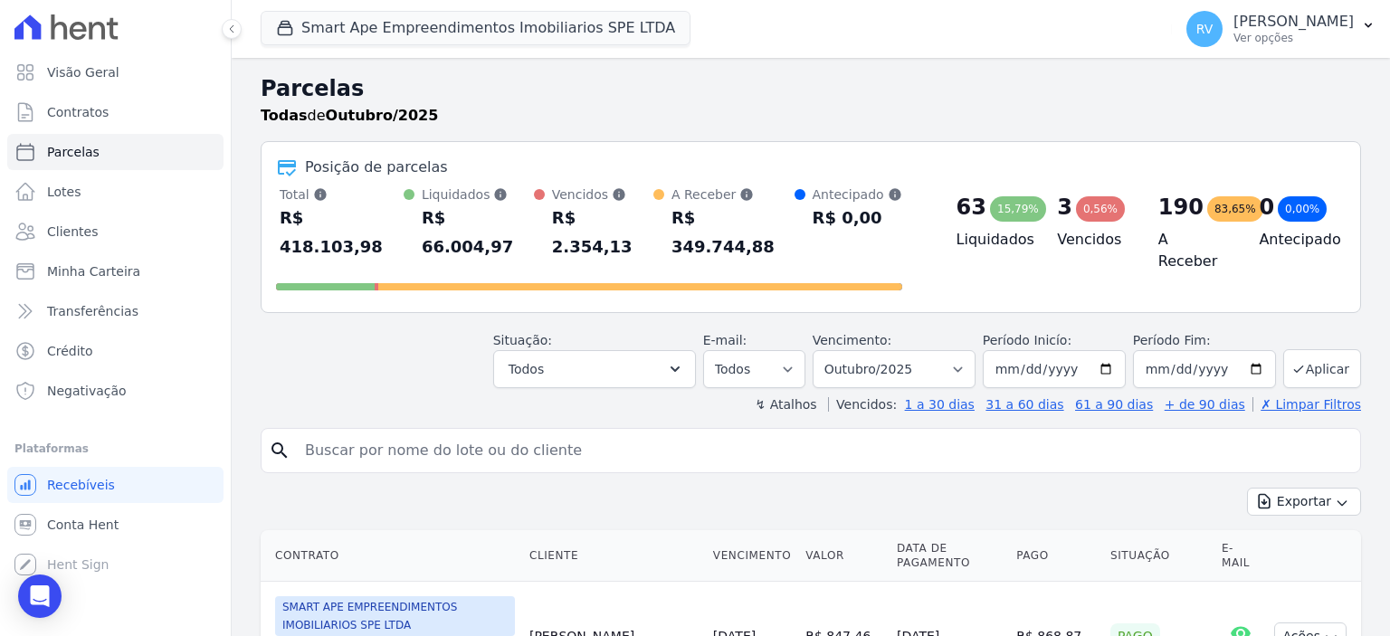
click at [487, 437] on input "search" at bounding box center [823, 451] width 1059 height 36
click at [500, 433] on input "search" at bounding box center [823, 451] width 1059 height 36
paste input "Maria Aparecida Dias Marti"
type input "Maria Aparecida Dias Marti"
select select
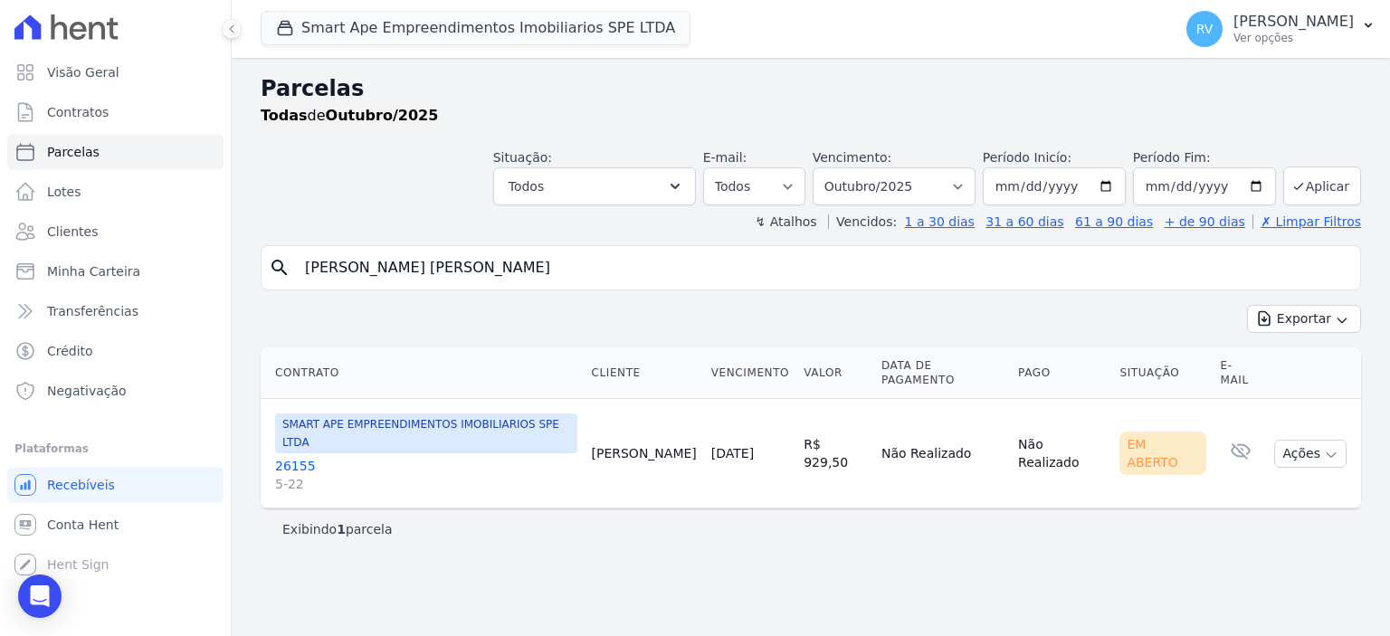
click at [294, 457] on link "26155 5-22" at bounding box center [426, 475] width 302 height 36
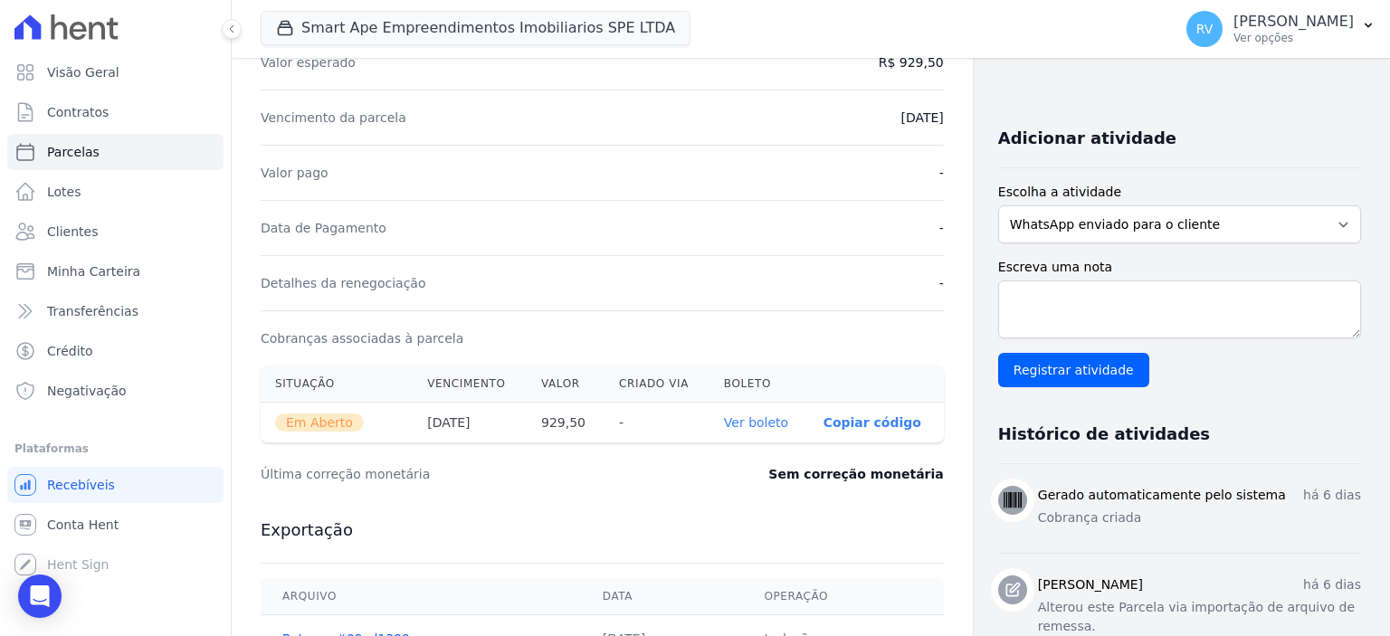
scroll to position [452, 0]
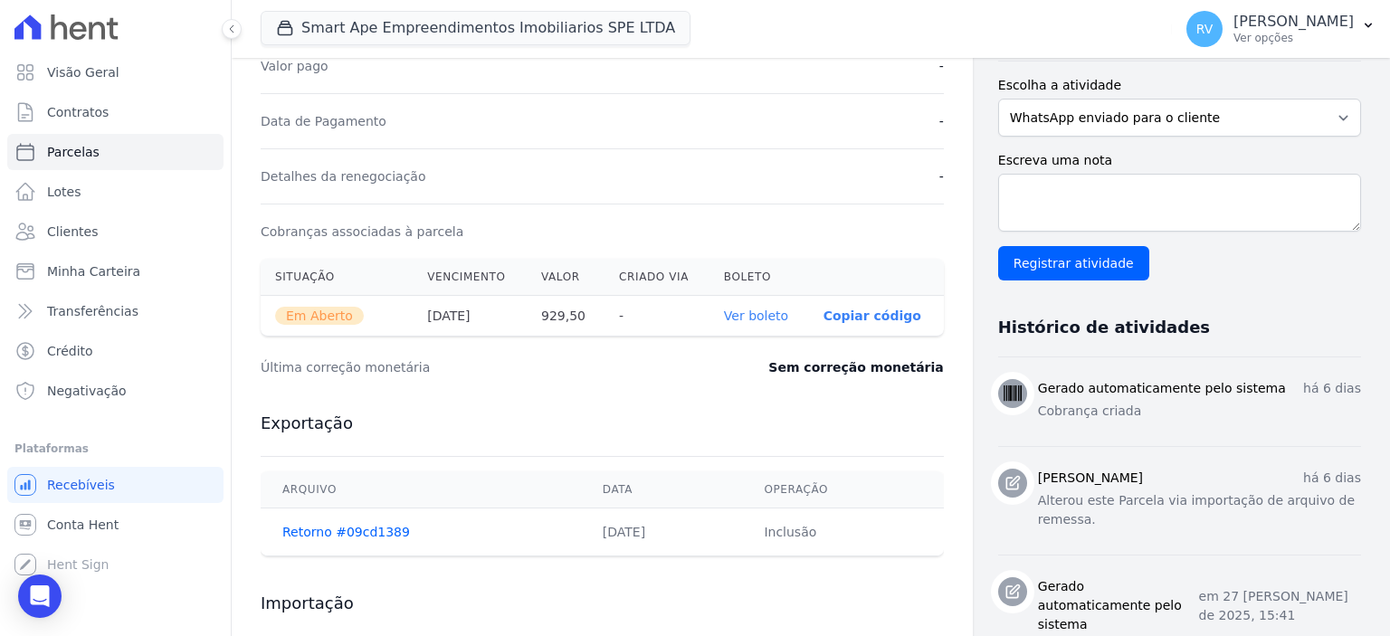
click at [739, 319] on link "Ver boleto" at bounding box center [756, 316] width 64 height 14
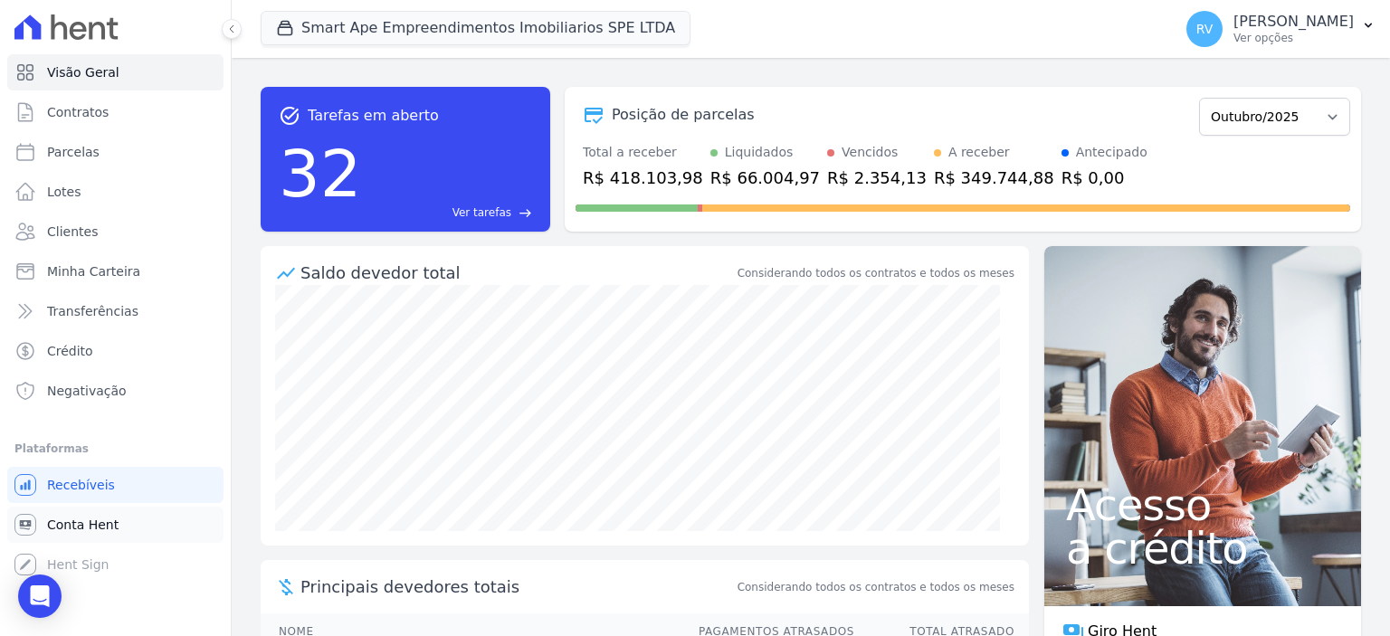
click at [130, 529] on link "Conta Hent" at bounding box center [115, 525] width 216 height 36
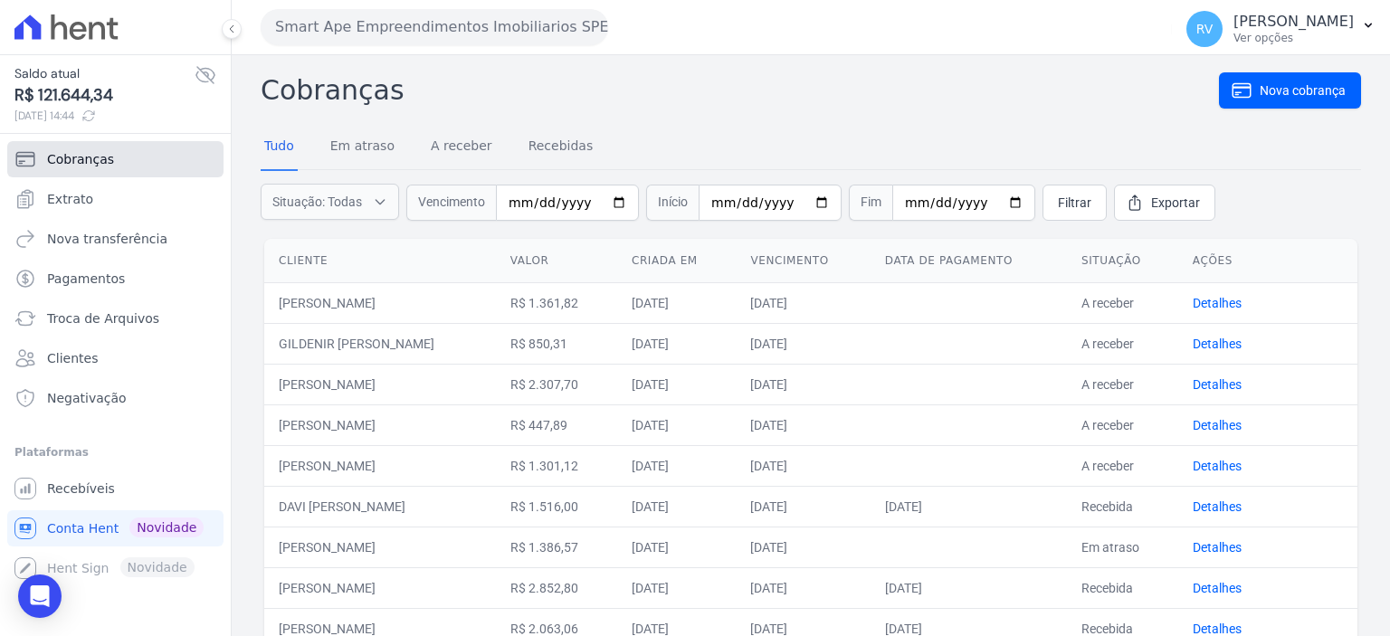
click at [134, 159] on link "Cobranças" at bounding box center [115, 159] width 216 height 36
click at [1270, 81] on span "Nova cobrança" at bounding box center [1303, 90] width 86 height 18
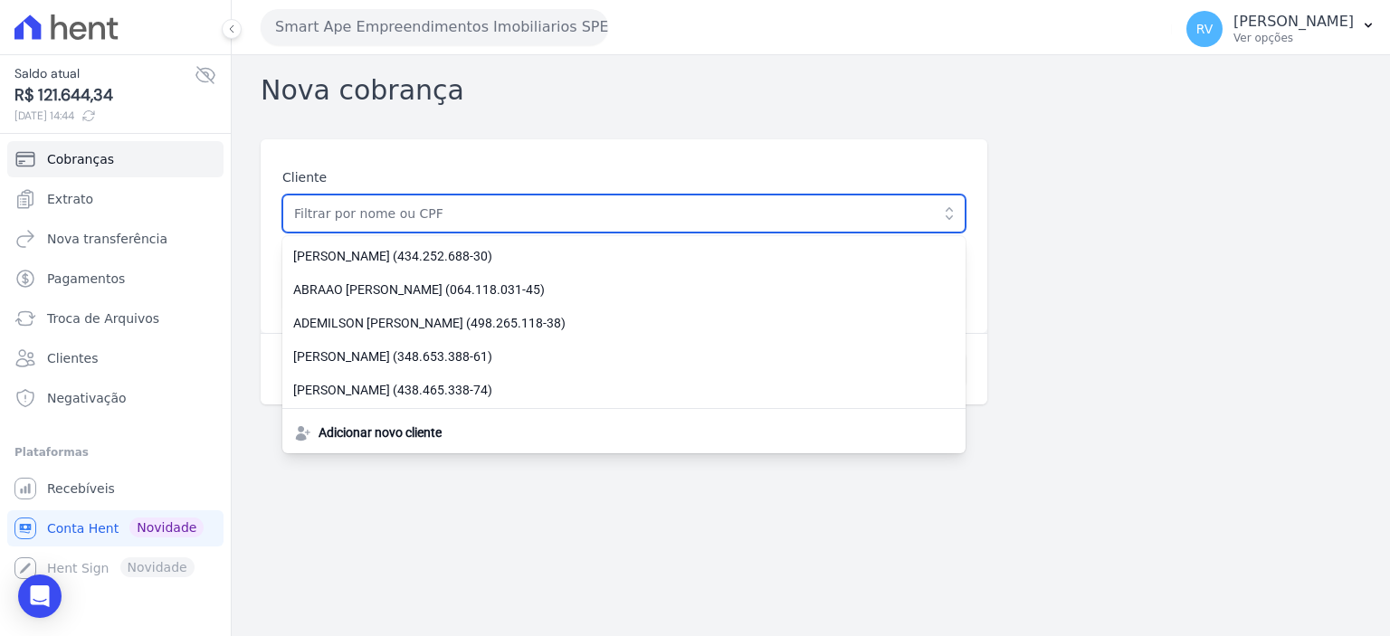
click at [431, 217] on input "text" at bounding box center [623, 214] width 683 height 38
paste input "[PERSON_NAME]"
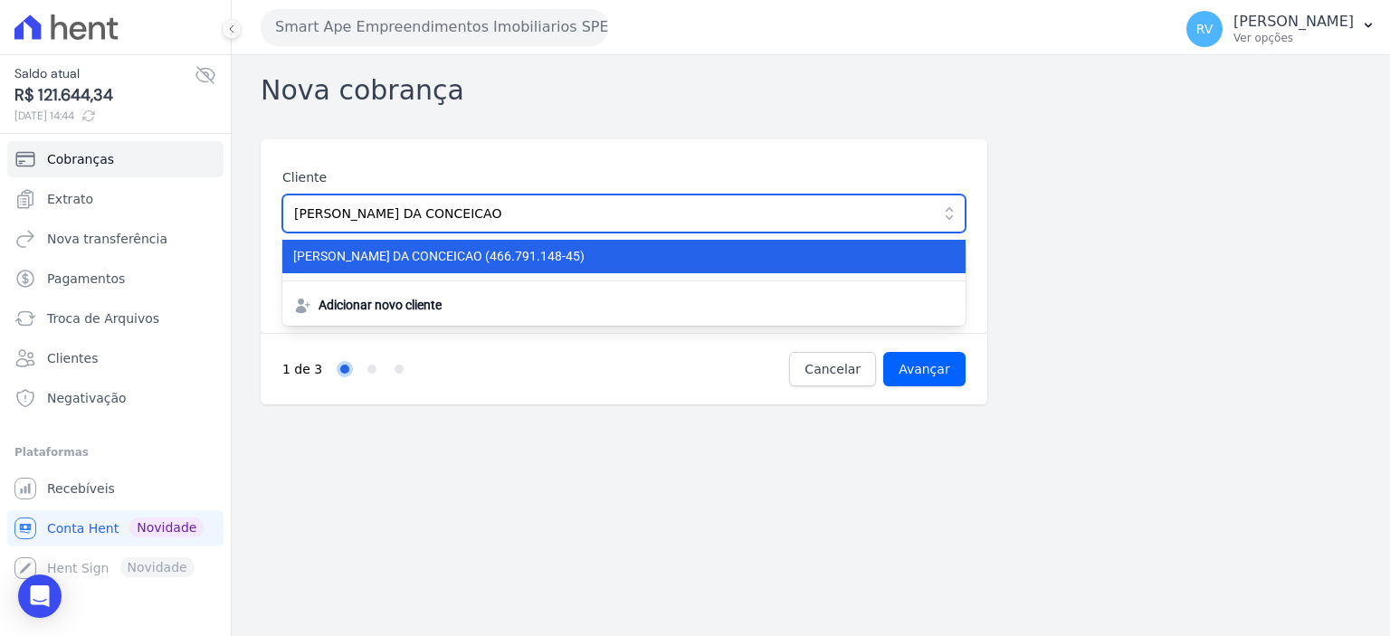
type input "[PERSON_NAME]"
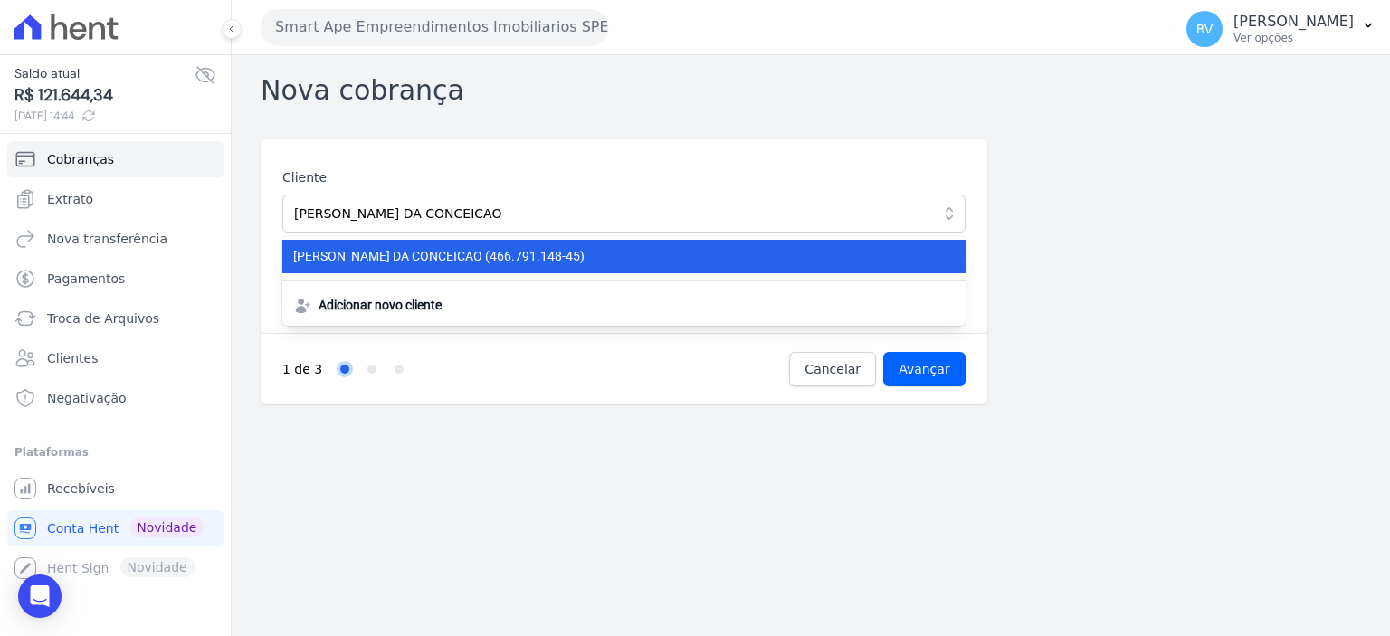
click at [402, 255] on span "VITOR HUGO DA CONCEICAO (466.791.148-45)" at bounding box center [613, 256] width 640 height 19
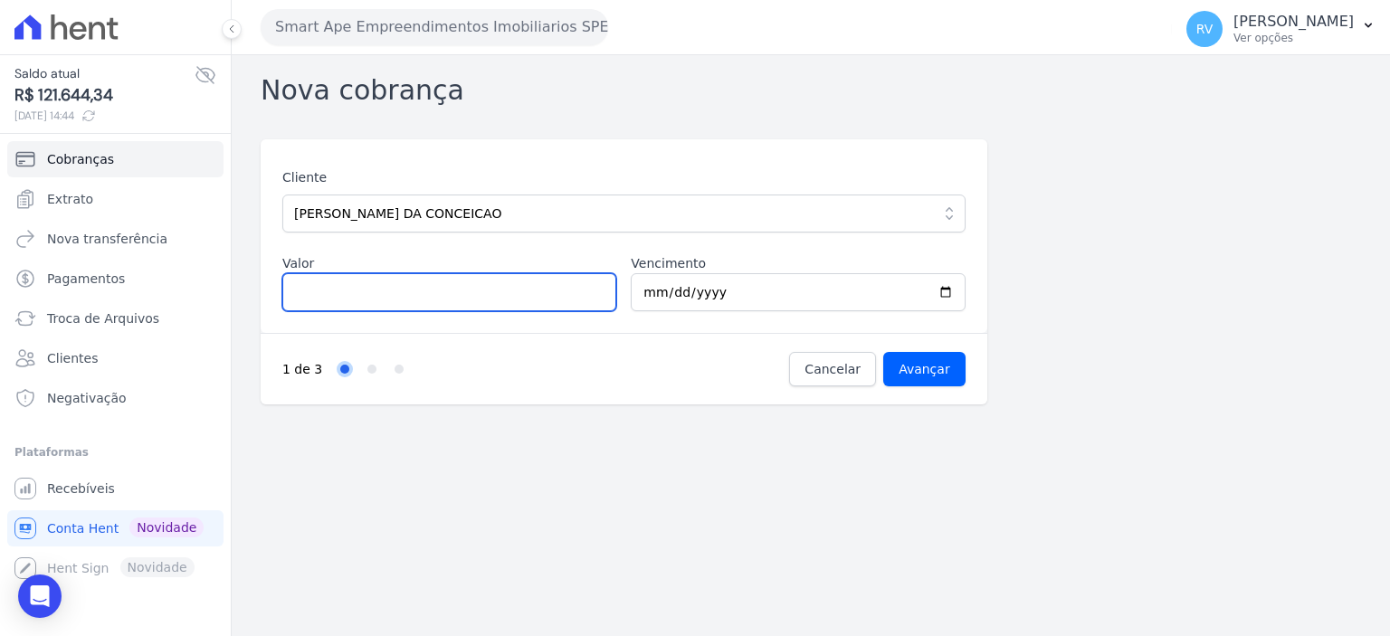
click at [375, 303] on input "Valor" at bounding box center [449, 292] width 334 height 38
paste input "3.03512"
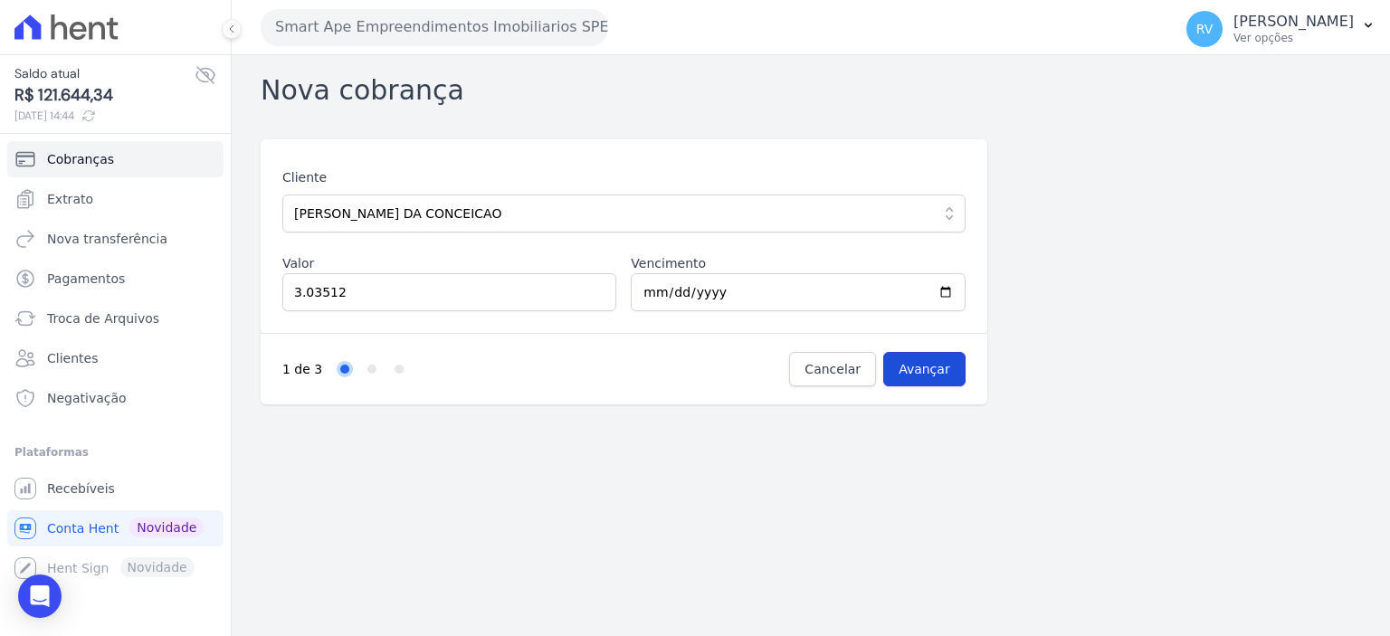
click at [948, 366] on input "Avançar" at bounding box center [924, 369] width 82 height 34
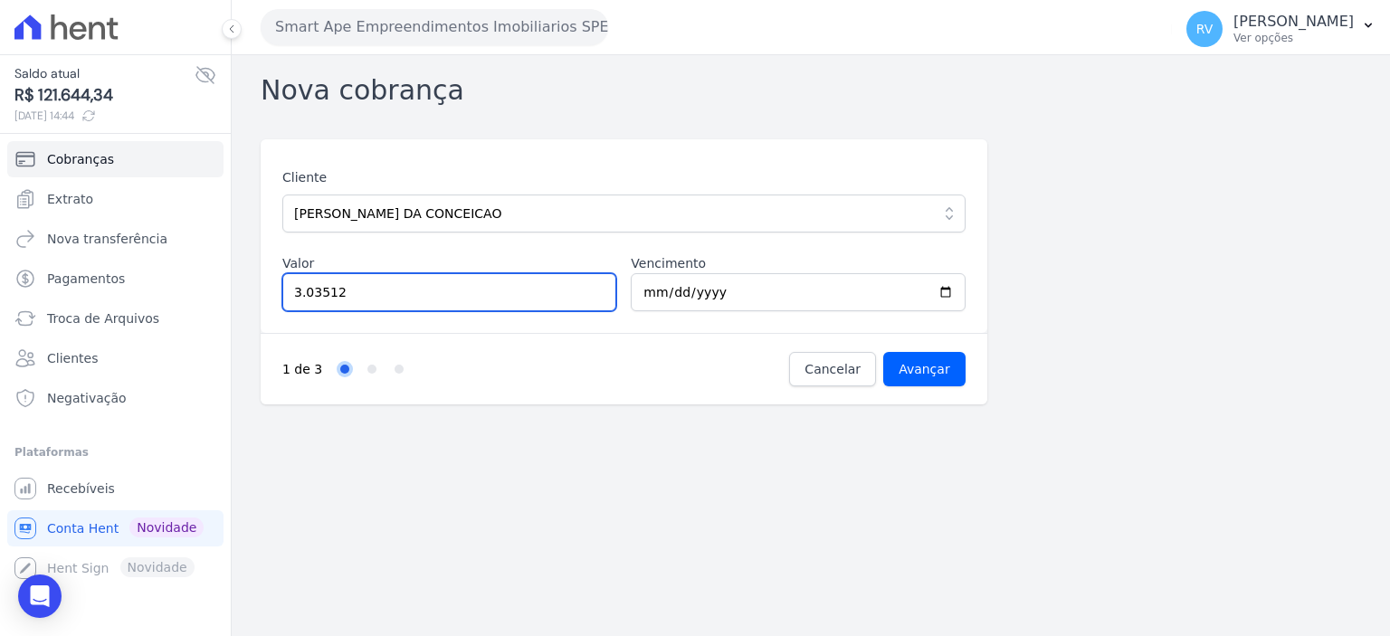
click at [302, 289] on input "3.03512" at bounding box center [449, 292] width 334 height 38
click at [323, 291] on input "303512" at bounding box center [449, 292] width 334 height 38
type input "3035.12"
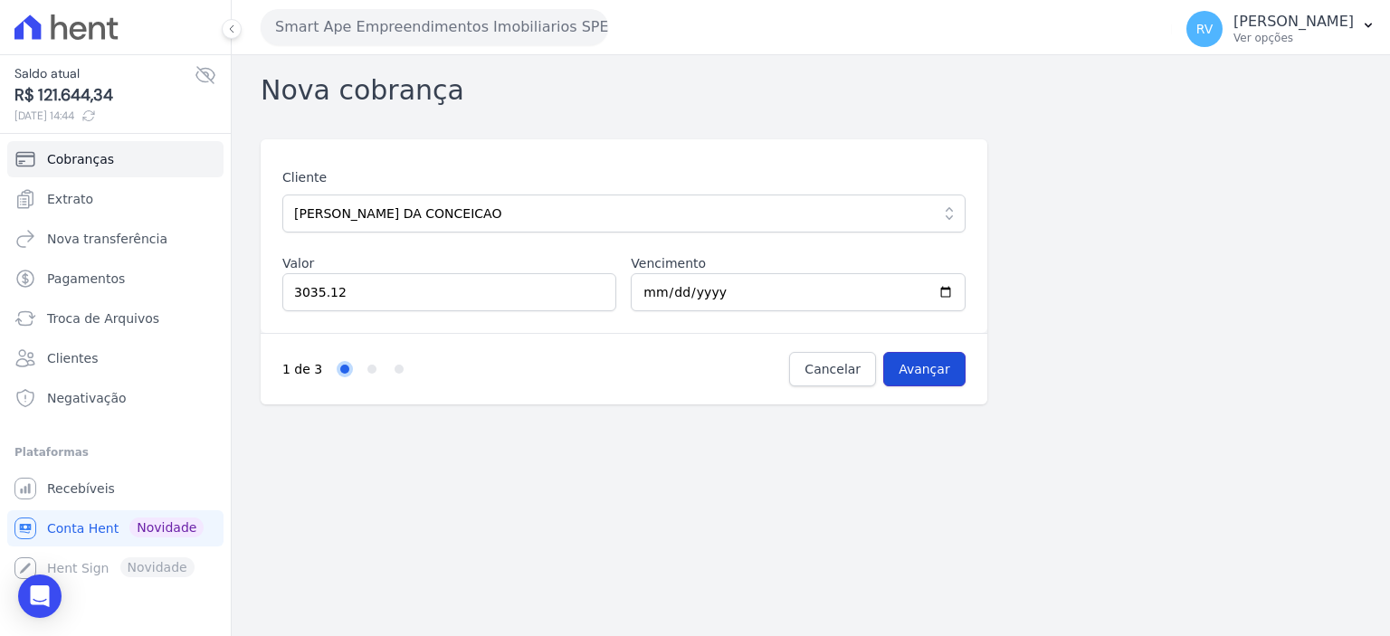
click at [923, 379] on input "Avançar" at bounding box center [924, 369] width 82 height 34
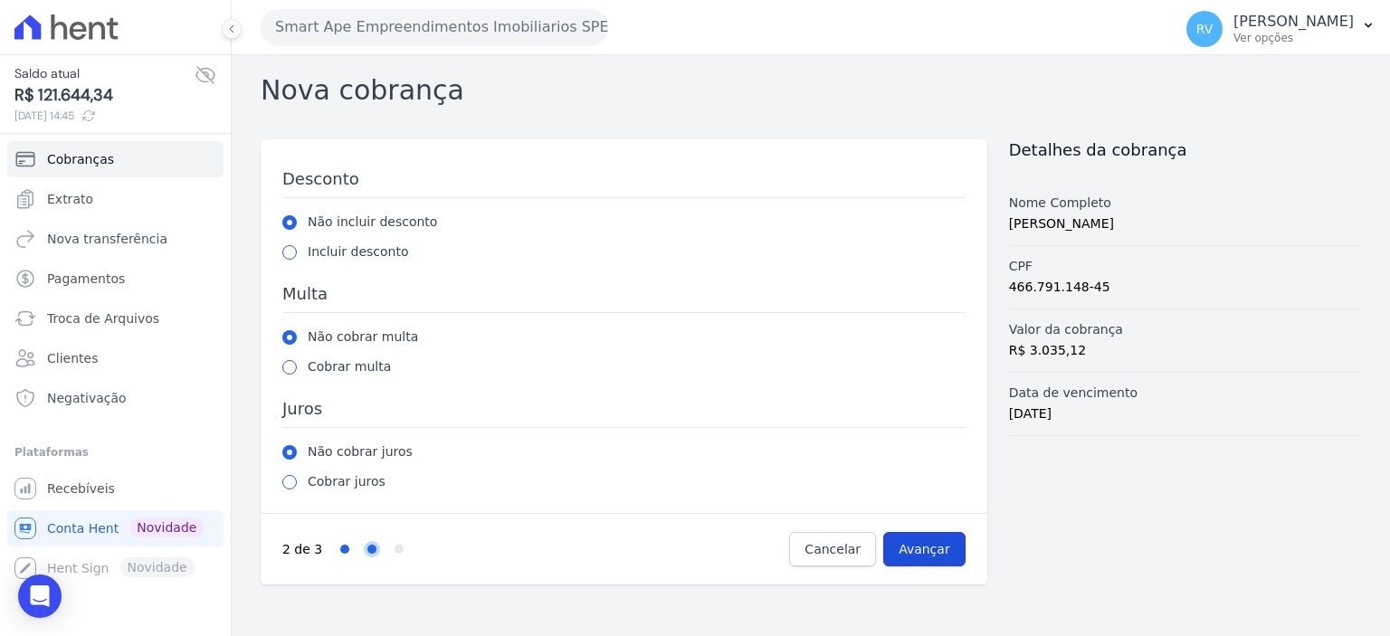
click at [958, 556] on input "Avançar" at bounding box center [924, 549] width 82 height 34
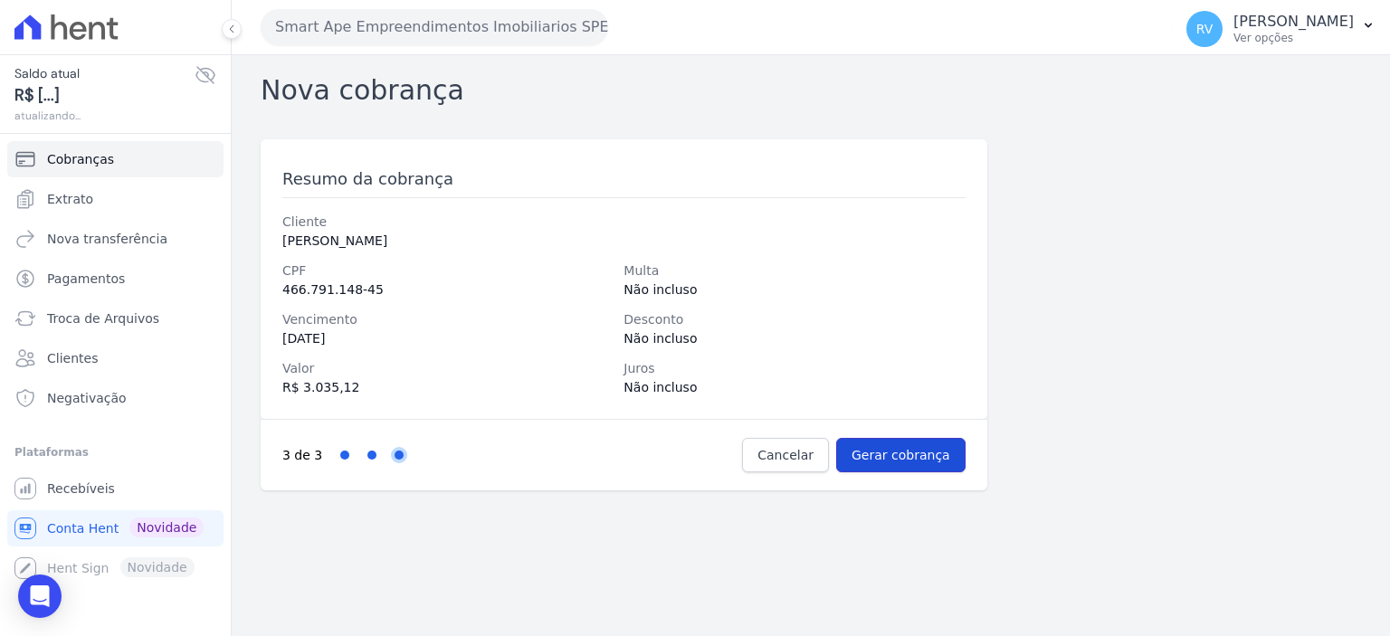
click at [907, 447] on input "Gerar cobrança" at bounding box center [900, 455] width 129 height 34
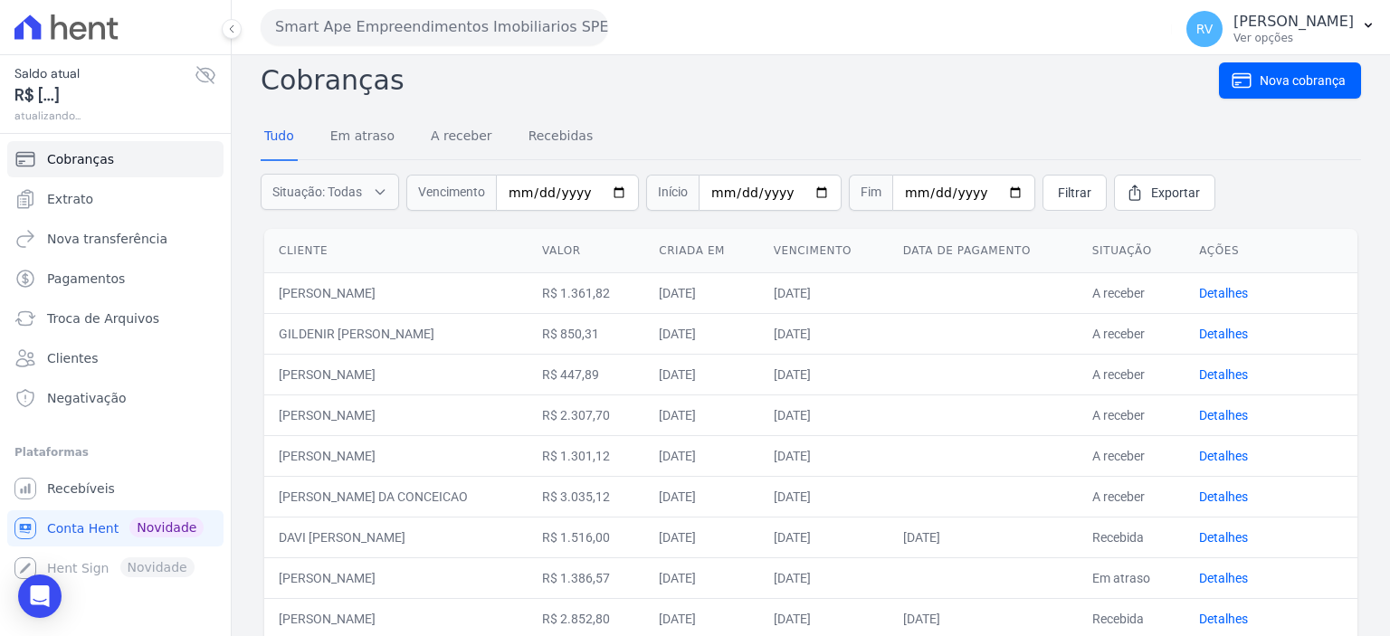
scroll to position [181, 0]
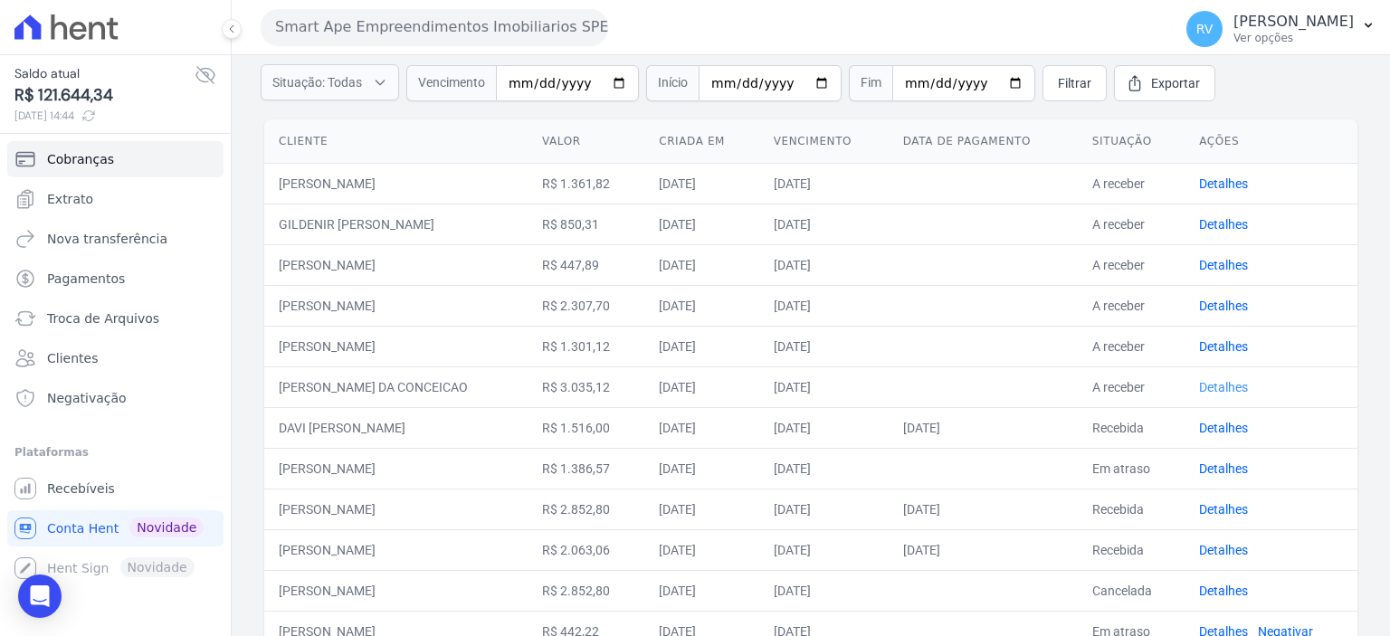
click at [1214, 386] on link "Detalhes" at bounding box center [1223, 387] width 49 height 14
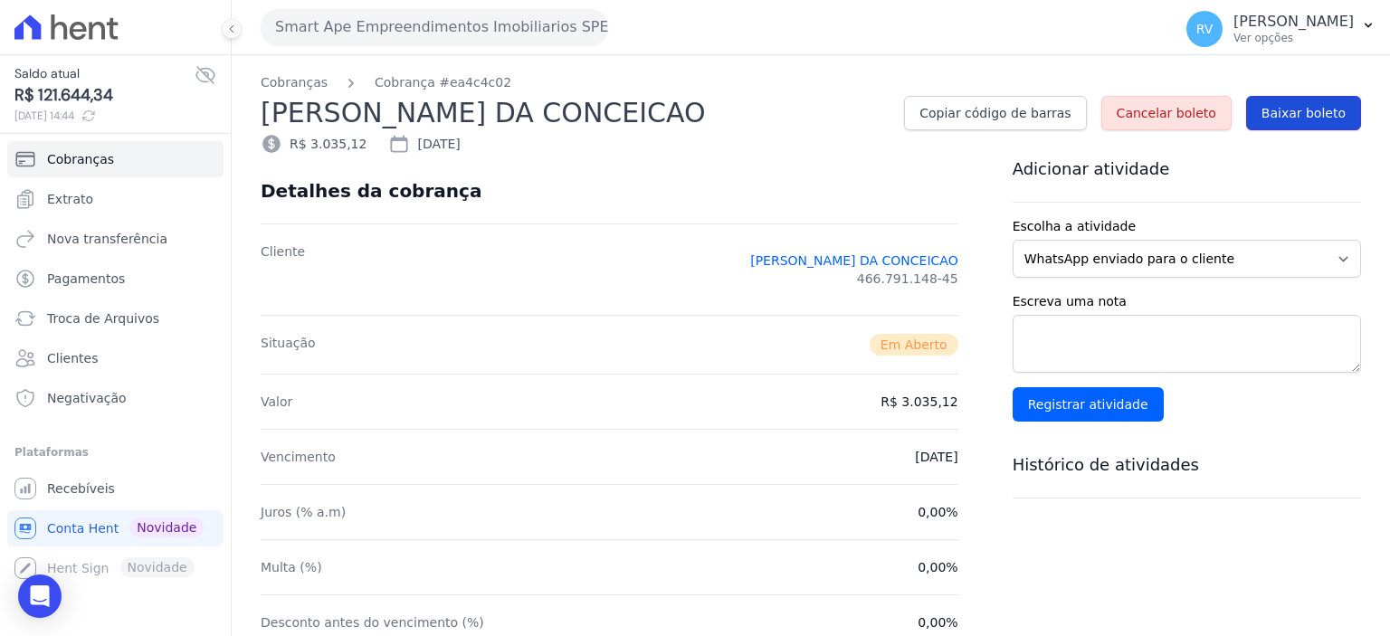
click at [1296, 121] on span "Baixar boleto" at bounding box center [1304, 113] width 84 height 18
